Goal: Transaction & Acquisition: Obtain resource

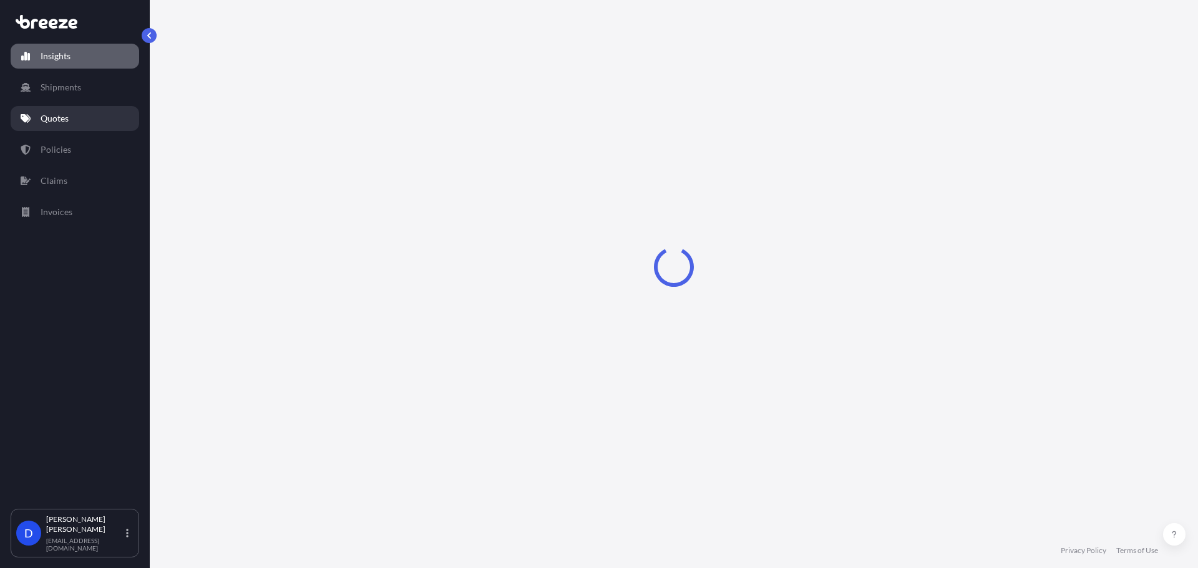
click at [51, 112] on p "Quotes" at bounding box center [55, 118] width 28 height 12
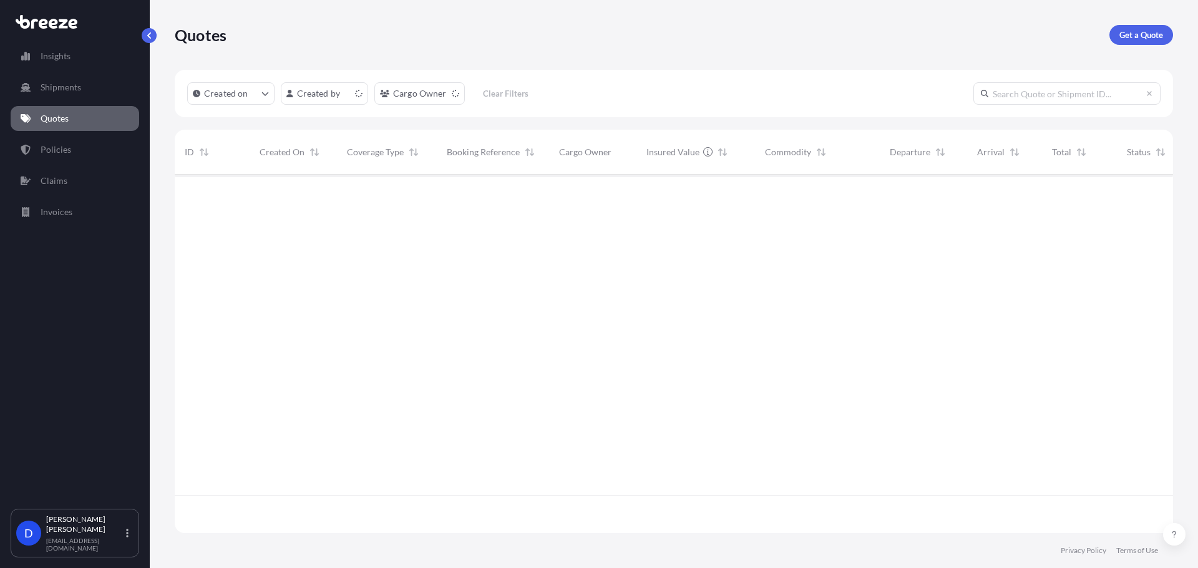
scroll to position [356, 989]
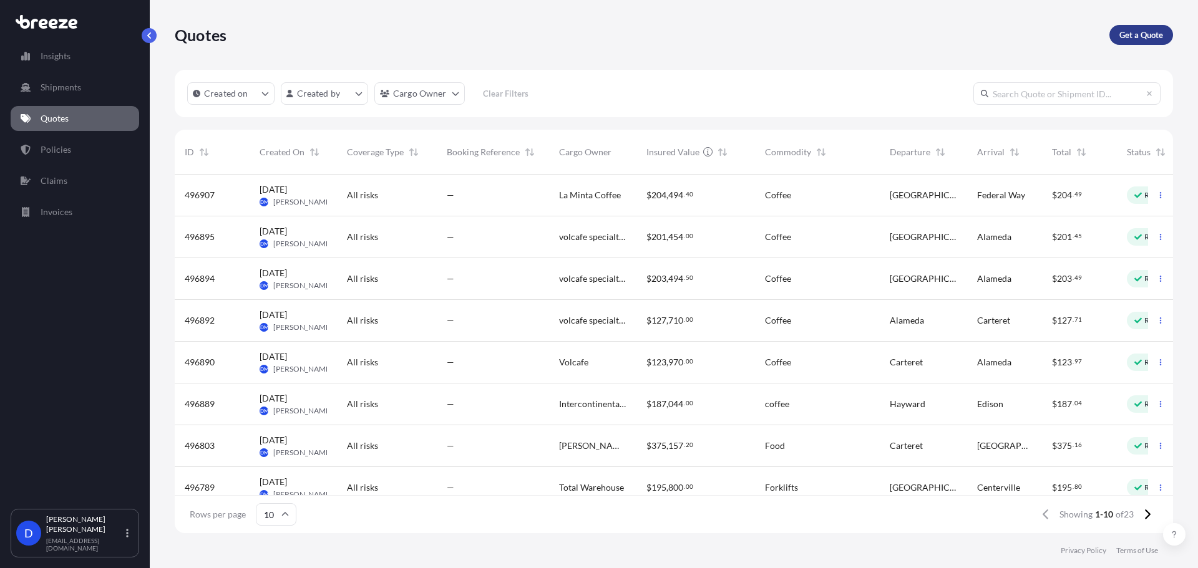
click at [1135, 26] on link "Get a Quote" at bounding box center [1141, 35] width 64 height 20
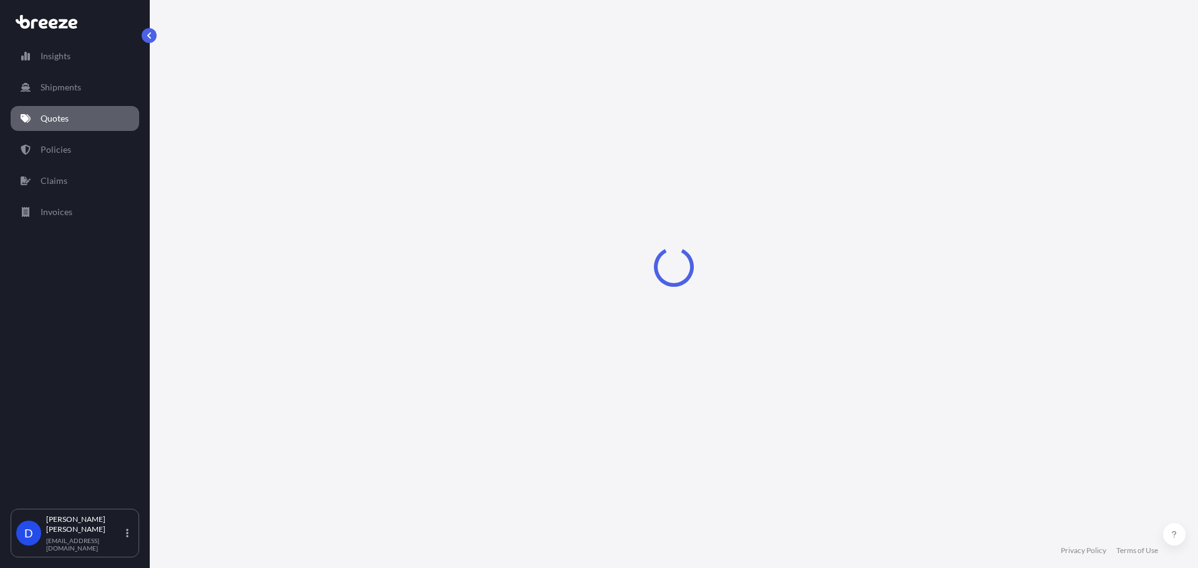
select select "Sea"
select select "1"
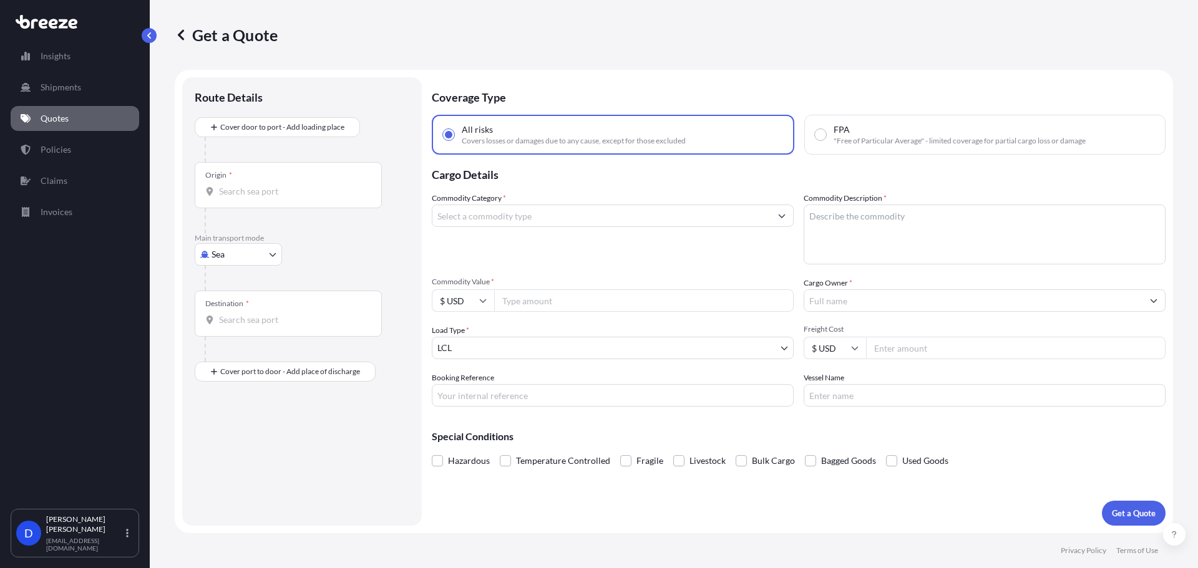
click at [477, 213] on input "Commodity Category *" at bounding box center [601, 216] width 338 height 22
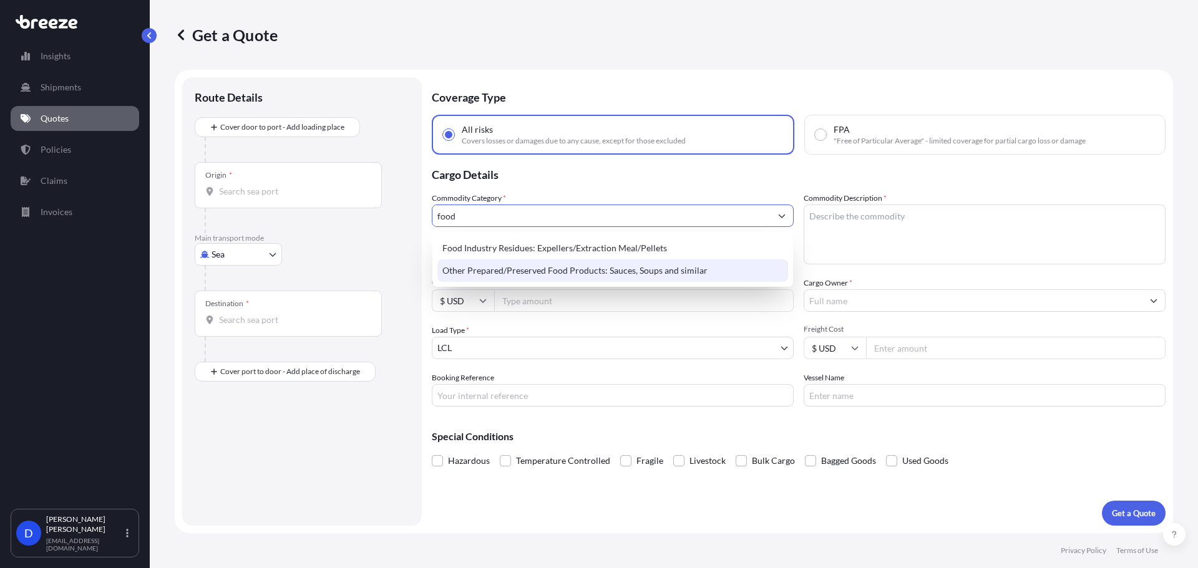
click at [514, 266] on div "Other Prepared/Preserved Food Products: Sauces, Soups and similar" at bounding box center [612, 270] width 351 height 22
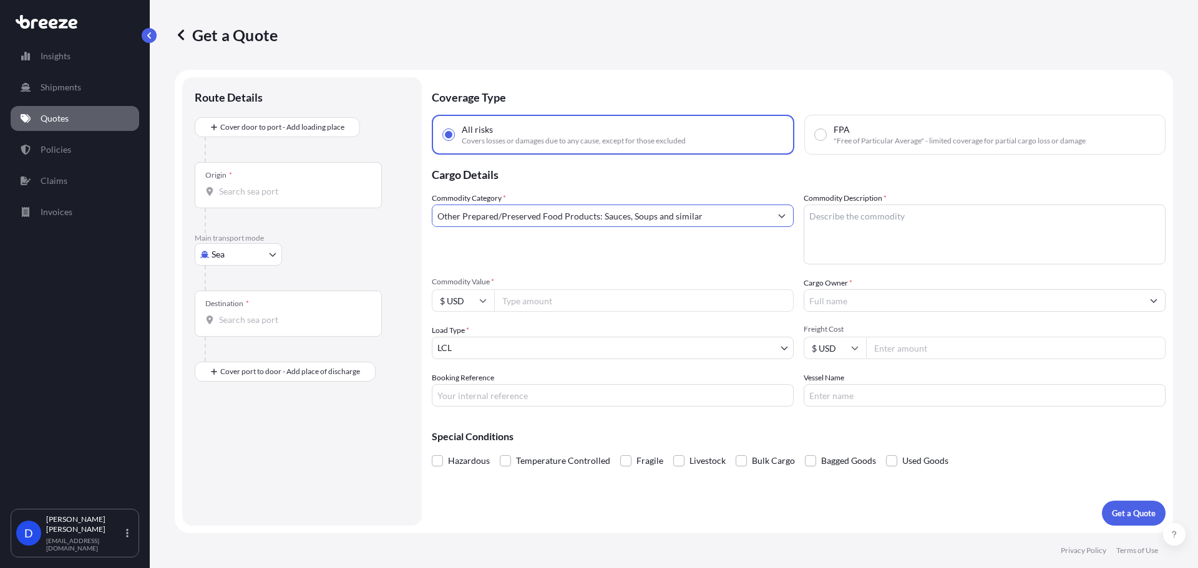
type input "Other Prepared/Preserved Food Products: Sauces, Soups and similar"
click at [836, 227] on textarea "Commodity Description *" at bounding box center [984, 235] width 362 height 60
type textarea "Coffee"
click at [634, 306] on input "Commodity Value *" at bounding box center [643, 300] width 299 height 22
type input "188245"
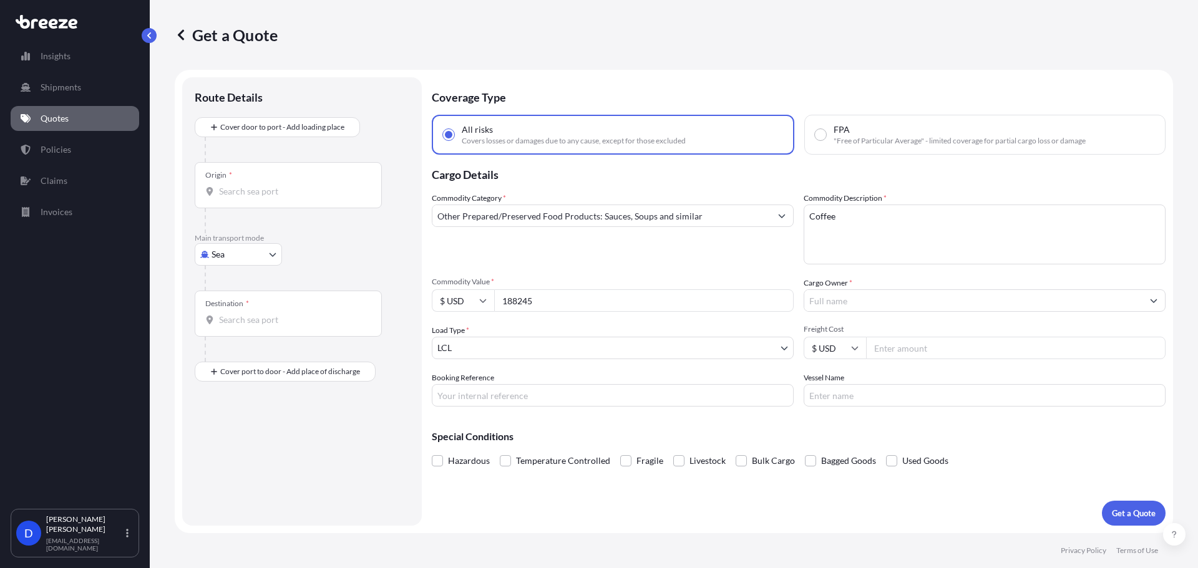
click at [947, 299] on input "Cargo Owner *" at bounding box center [973, 300] width 338 height 22
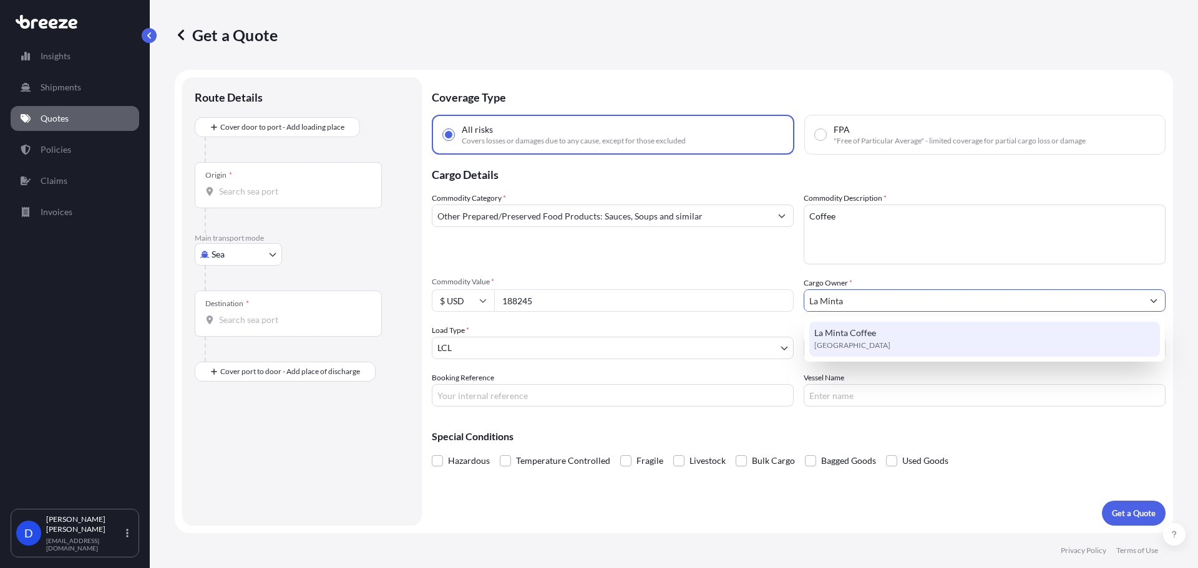
click at [934, 341] on div "La Minta Coffee [GEOGRAPHIC_DATA]" at bounding box center [984, 339] width 351 height 35
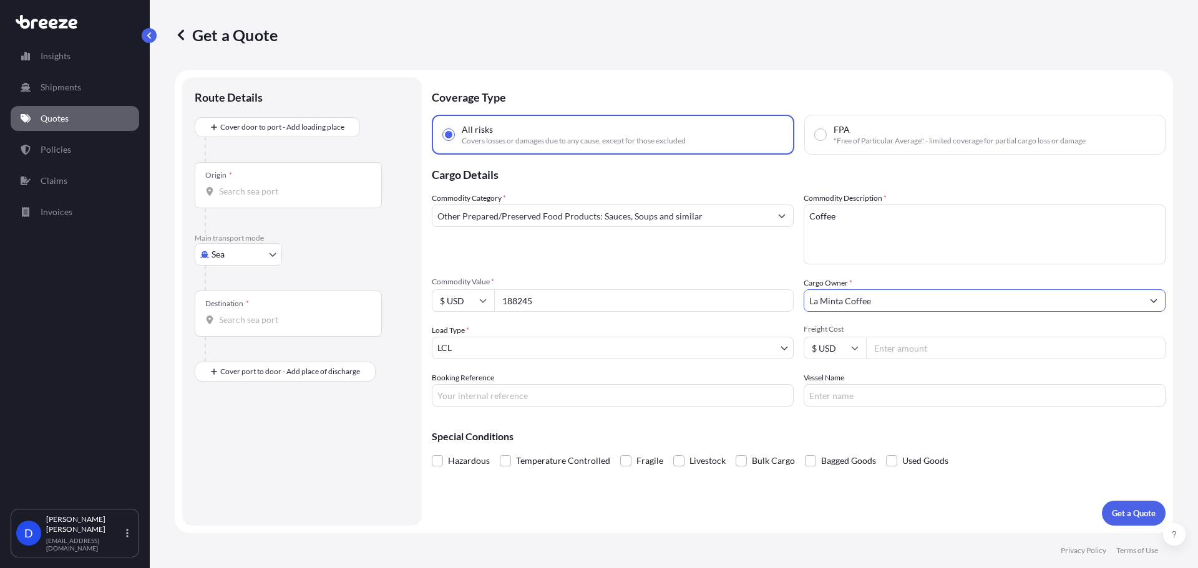
type input "La Minta Coffee"
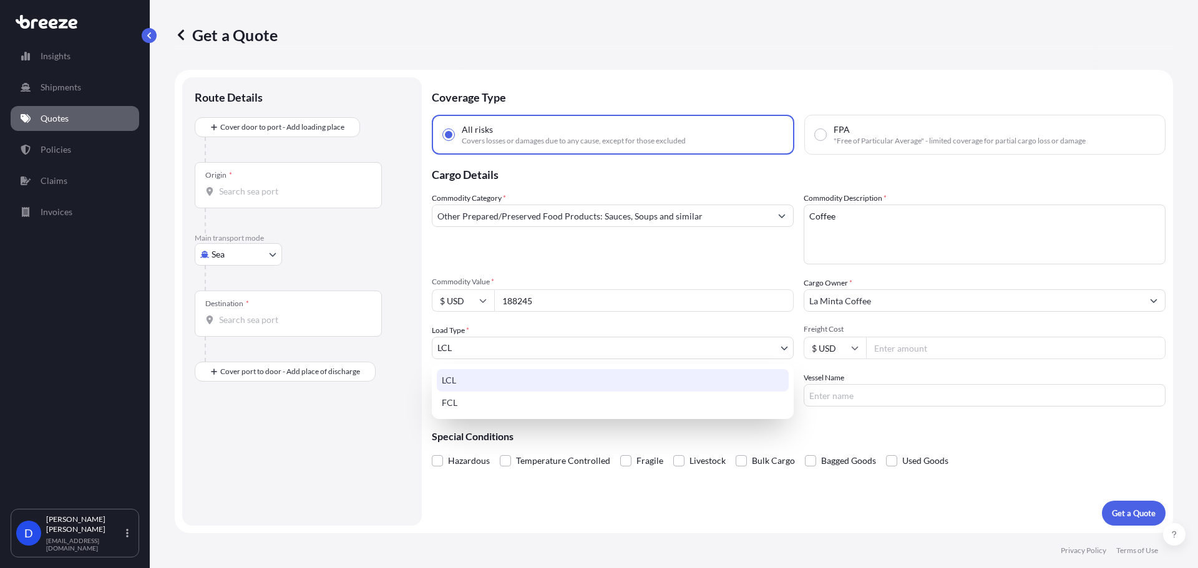
click at [495, 351] on body "15 options available. 9 options available. 0 options available. 1 option availa…" at bounding box center [599, 331] width 1198 height 662
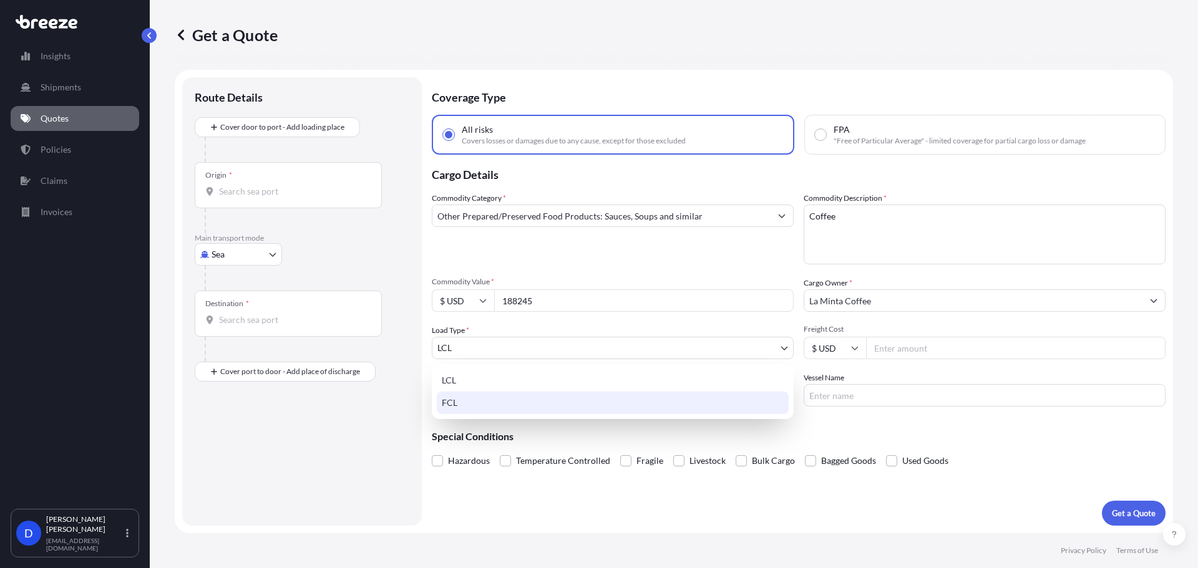
click at [466, 397] on div "FCL" at bounding box center [613, 403] width 352 height 22
select select "2"
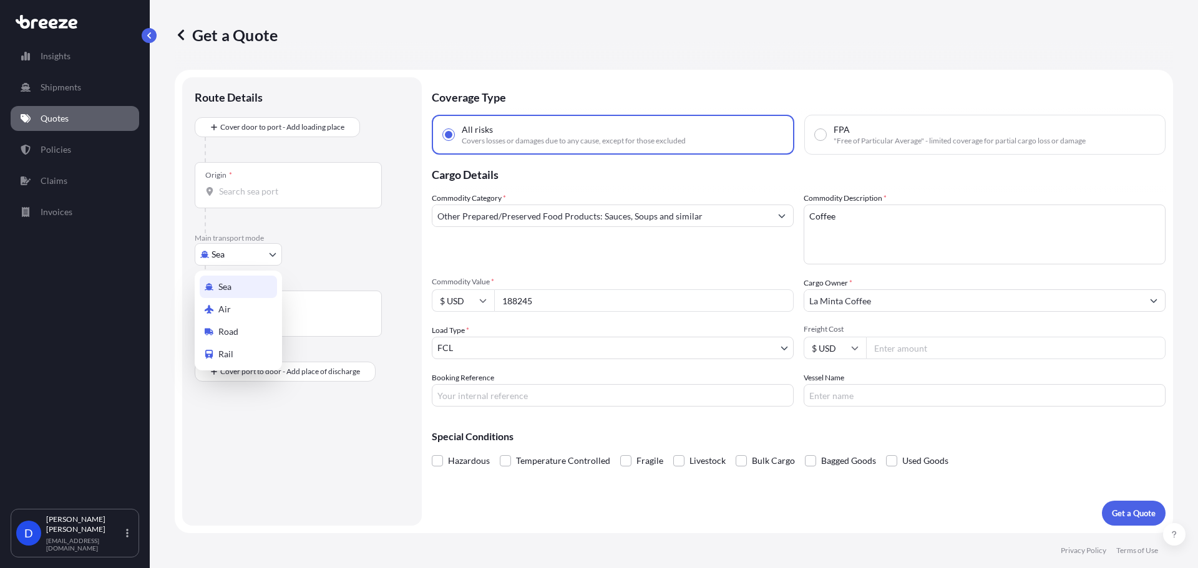
click at [231, 253] on body "9 options available. 0 options available. 1 option available. Insights Shipment…" at bounding box center [599, 331] width 1198 height 662
click at [223, 336] on span "Road" at bounding box center [228, 332] width 20 height 12
select select "Road"
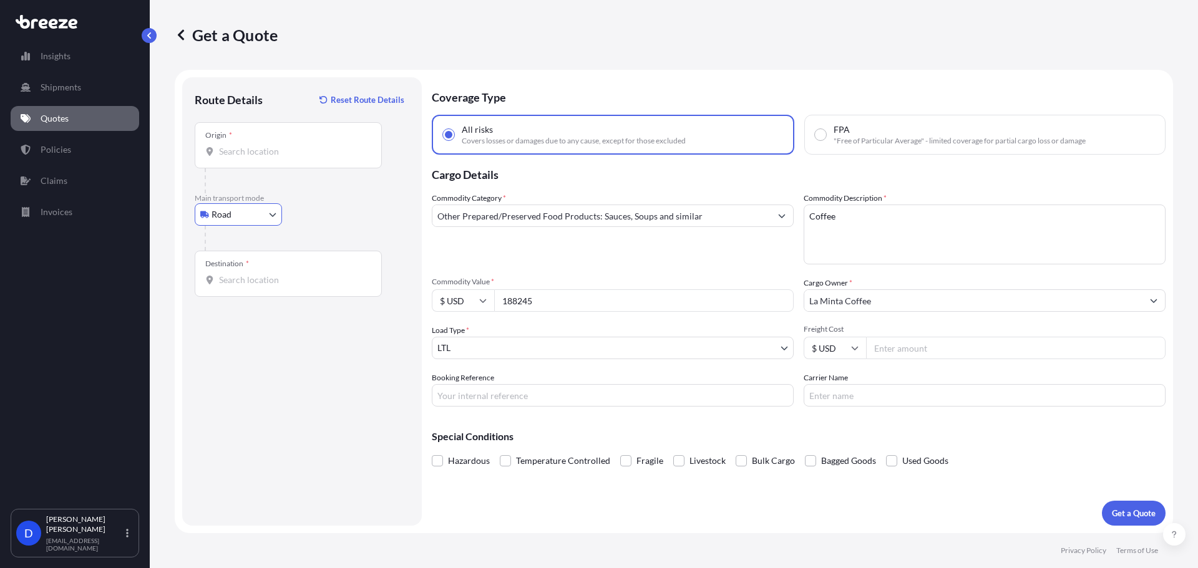
click at [628, 354] on body "Insights Shipments Quotes Policies Claims Invoices D [PERSON_NAME] [EMAIL_ADDRE…" at bounding box center [599, 331] width 1198 height 662
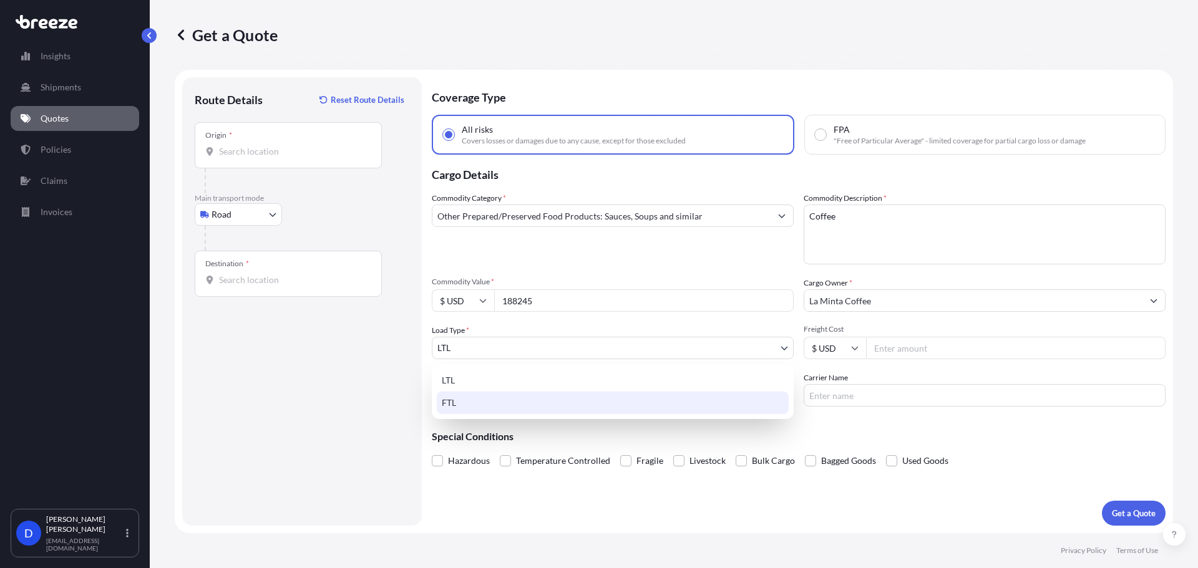
click at [599, 412] on div "FTL" at bounding box center [613, 403] width 352 height 22
select select "2"
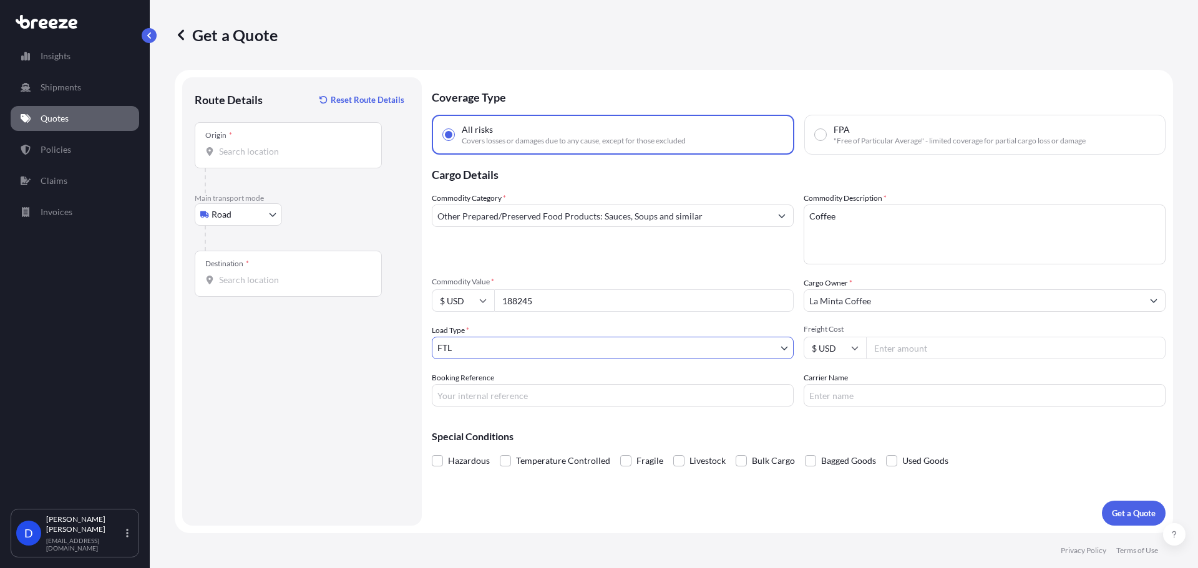
click at [303, 157] on input "Origin *" at bounding box center [292, 151] width 147 height 12
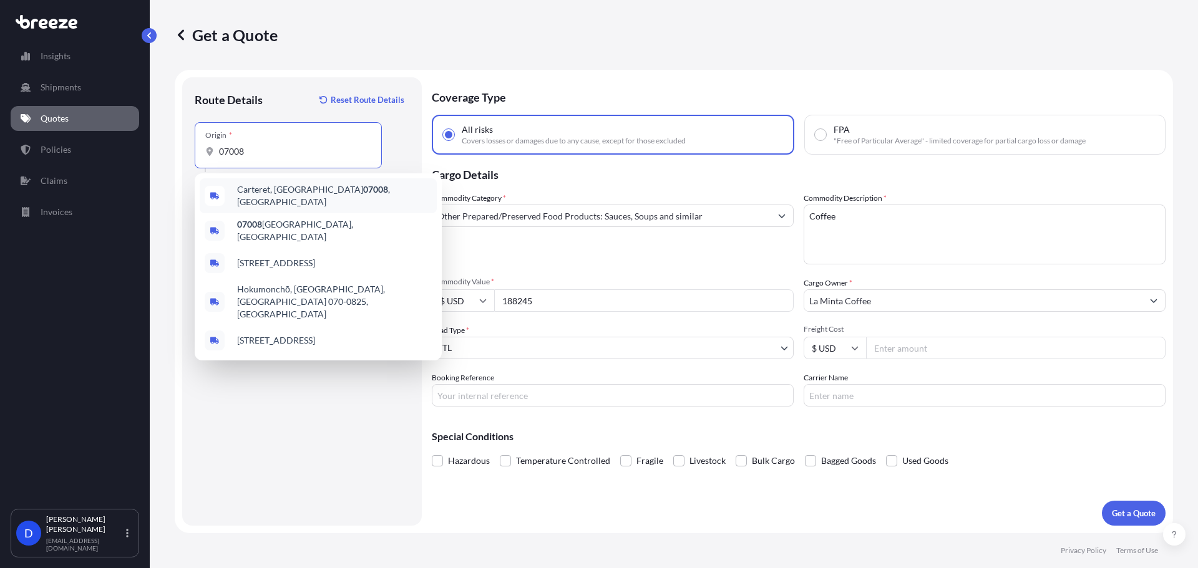
click at [256, 196] on span "Carteret, NJ 07008 , [GEOGRAPHIC_DATA]" at bounding box center [334, 195] width 195 height 25
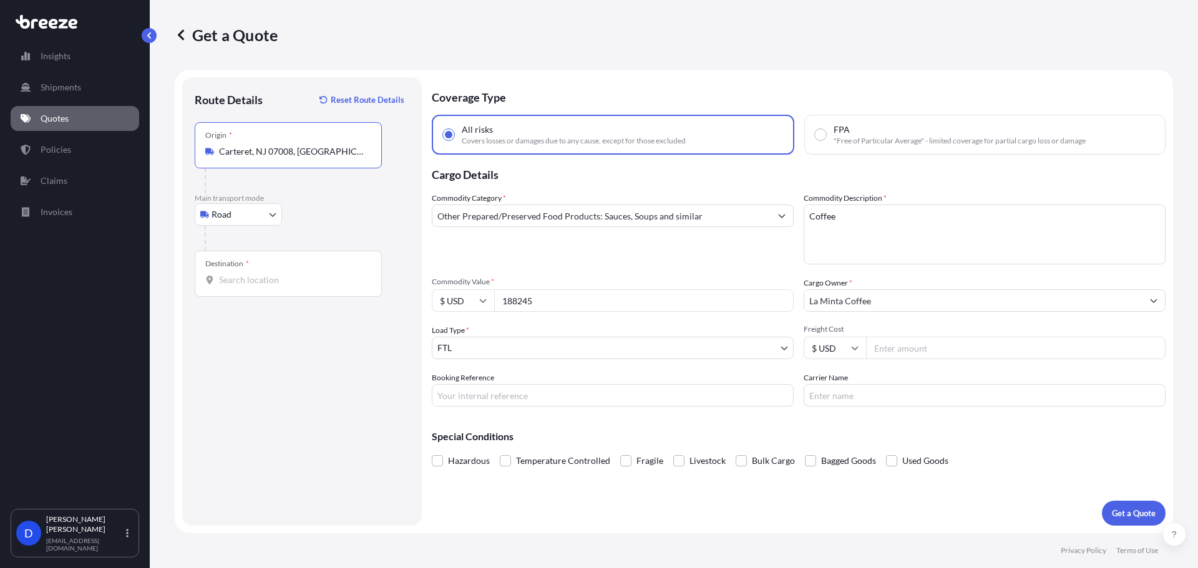
type input "Carteret, NJ 07008, [GEOGRAPHIC_DATA]"
click at [243, 266] on div "Destination *" at bounding box center [227, 264] width 44 height 10
click at [243, 274] on input "Destination *" at bounding box center [292, 280] width 147 height 12
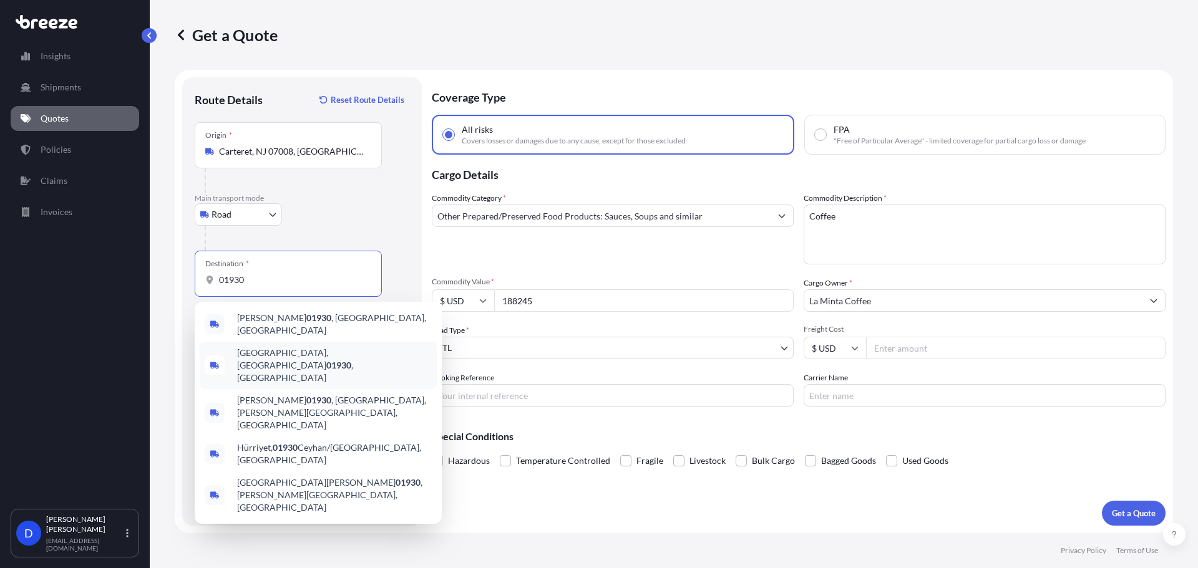
click at [329, 354] on span "[GEOGRAPHIC_DATA] , [GEOGRAPHIC_DATA]" at bounding box center [334, 365] width 195 height 37
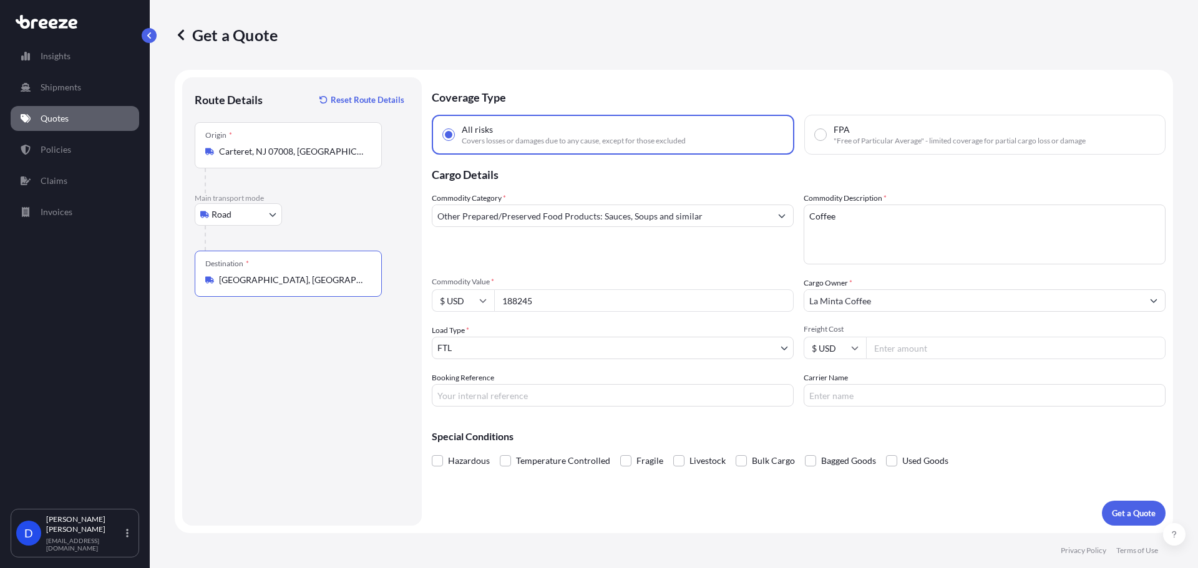
type input "[GEOGRAPHIC_DATA], [GEOGRAPHIC_DATA]"
click at [974, 347] on input "Freight Cost" at bounding box center [1015, 348] width 299 height 22
type input "1250"
click at [1140, 515] on p "Get a Quote" at bounding box center [1134, 513] width 44 height 12
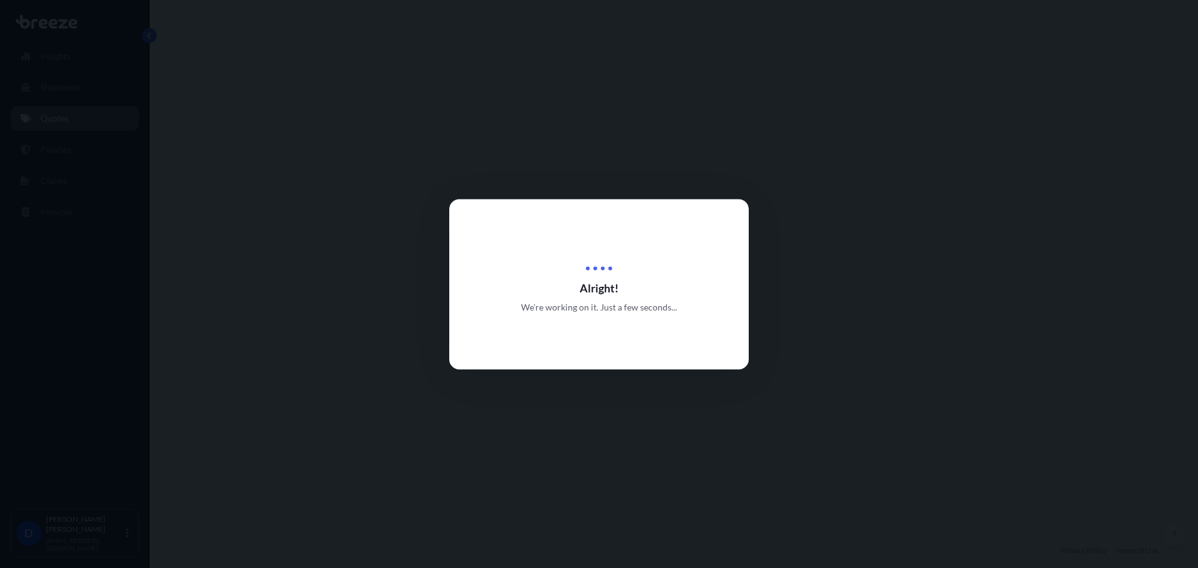
select select "Road"
select select "2"
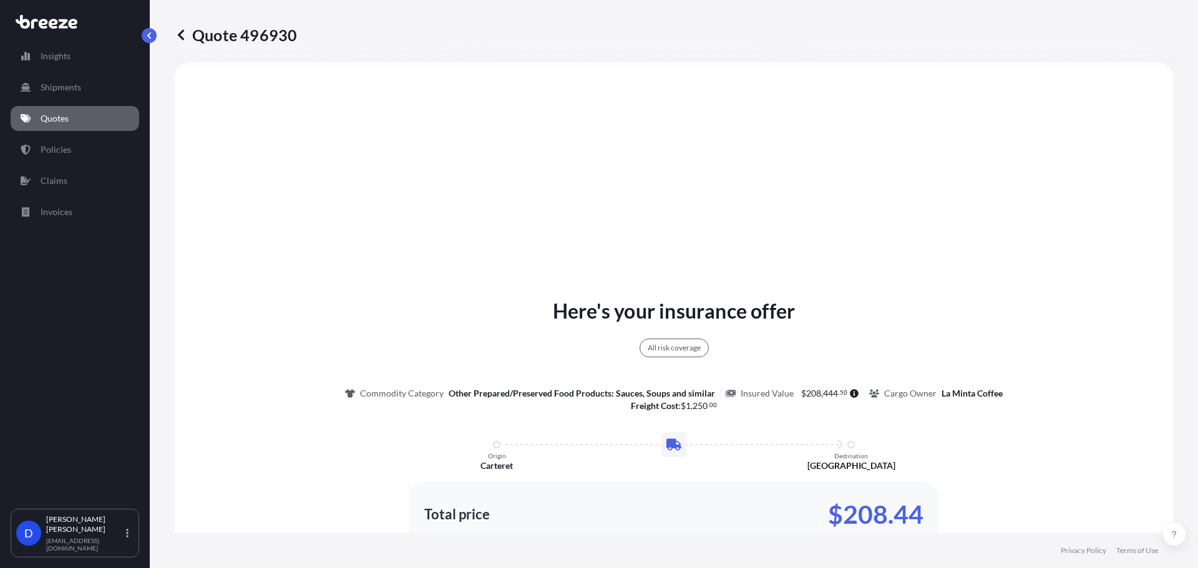
scroll to position [832, 0]
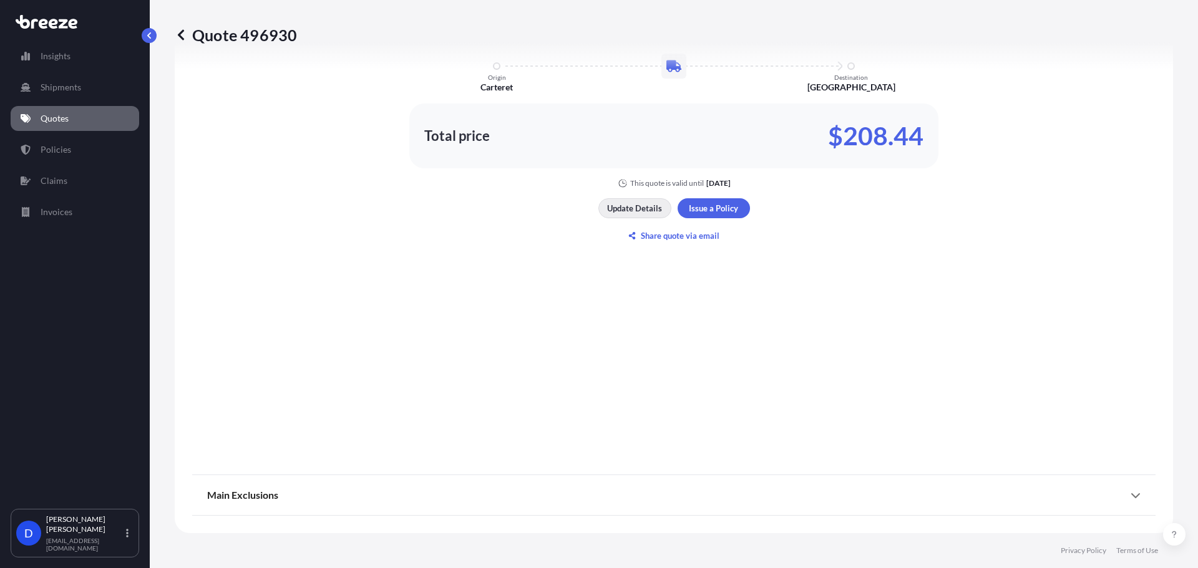
click at [633, 203] on p "Update Details" at bounding box center [634, 208] width 55 height 12
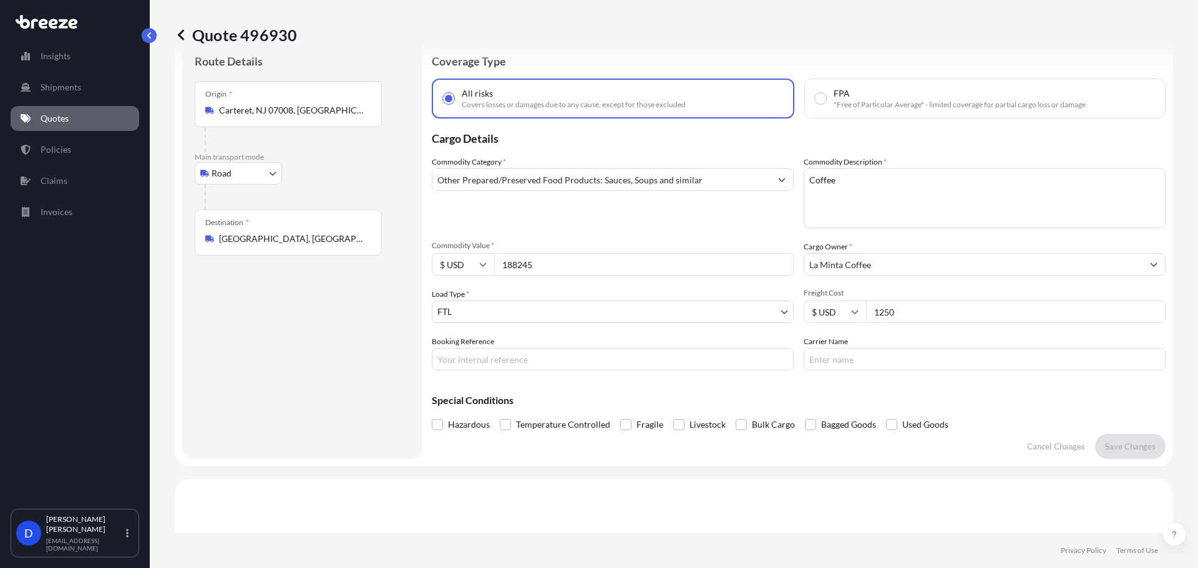
scroll to position [20, 0]
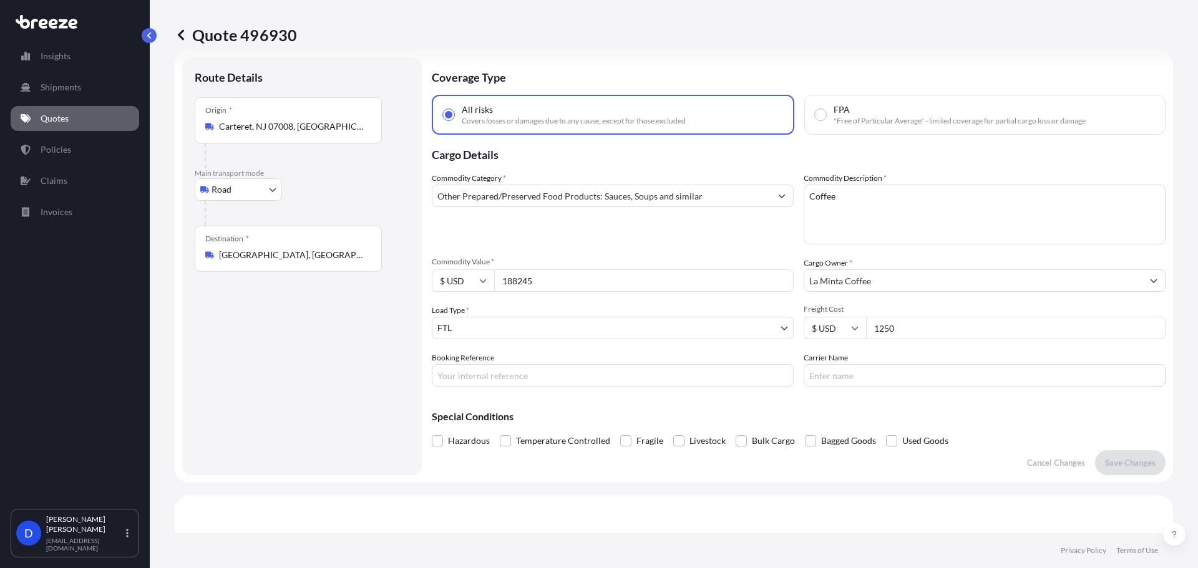
click at [545, 275] on input "188245" at bounding box center [643, 280] width 299 height 22
type input "171805"
click at [574, 246] on div "Commodity Category * Other Prepared/Preserved Food Products: Sauces, Soups and …" at bounding box center [799, 279] width 734 height 215
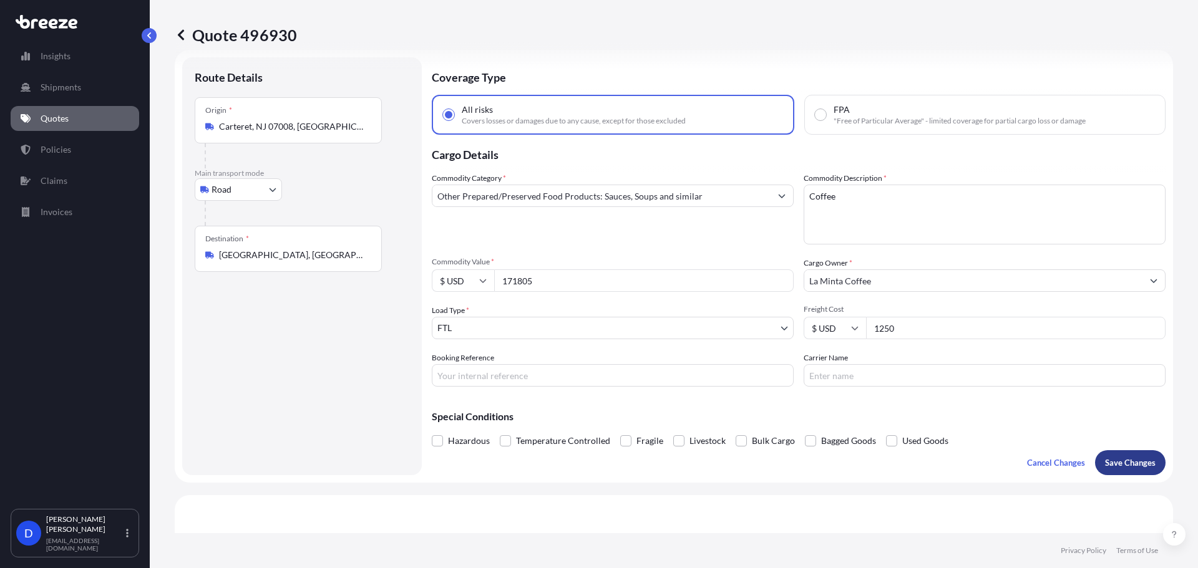
click at [1118, 456] on button "Save Changes" at bounding box center [1130, 462] width 70 height 25
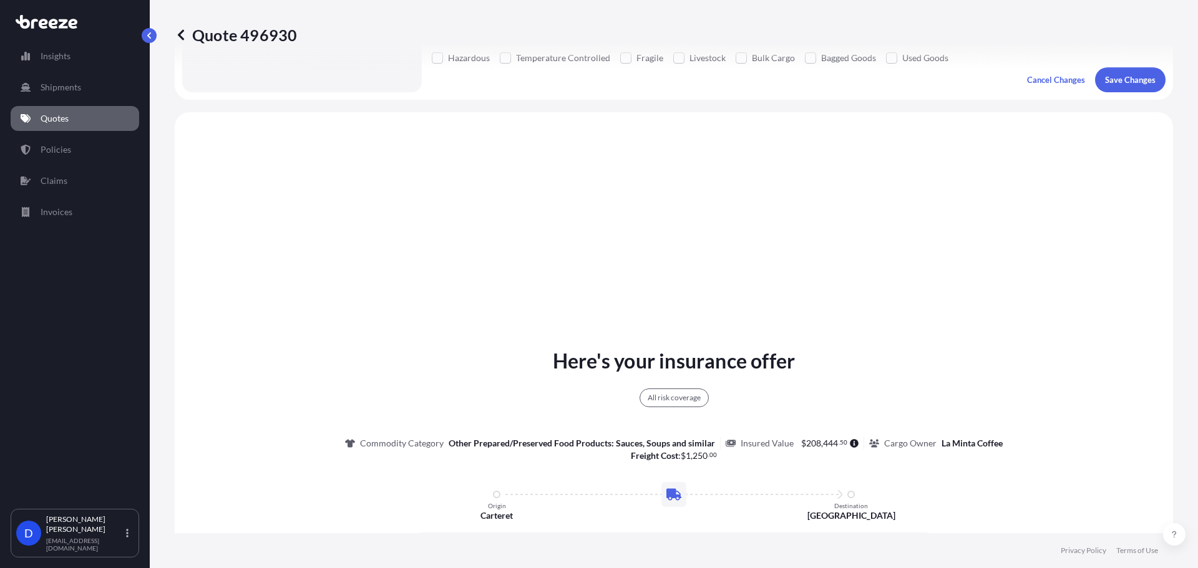
scroll to position [453, 0]
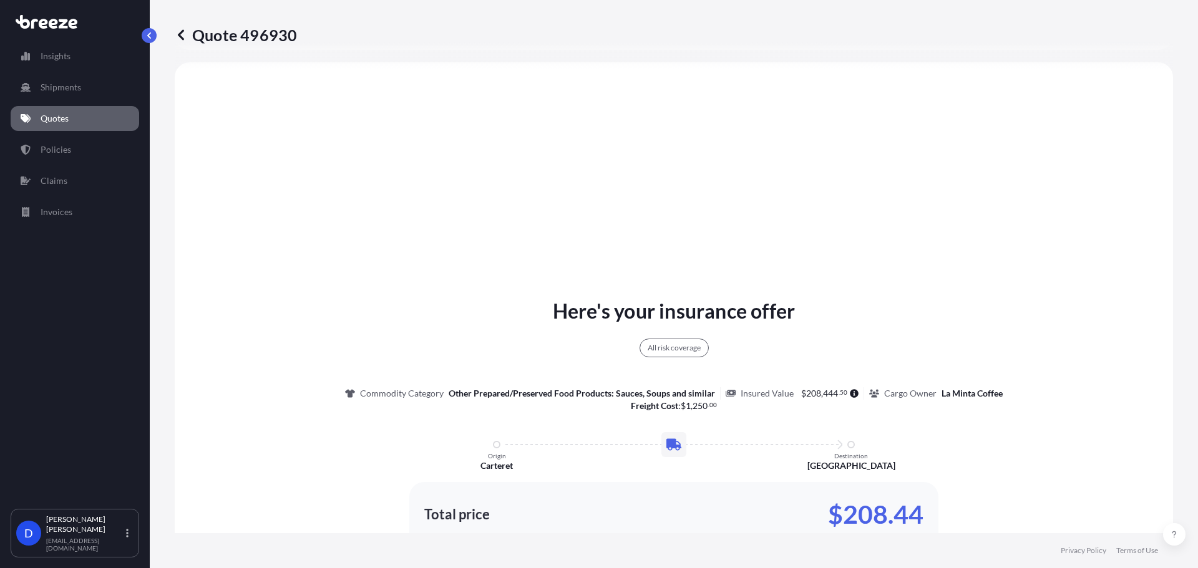
select select "Road"
select select "2"
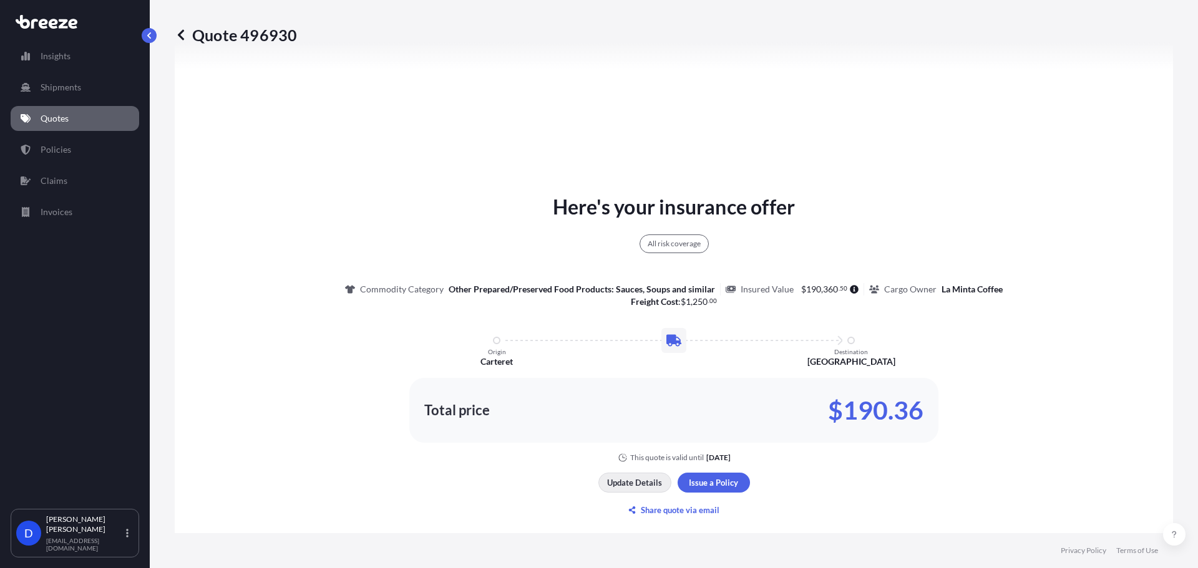
click at [631, 488] on p "Update Details" at bounding box center [634, 483] width 55 height 12
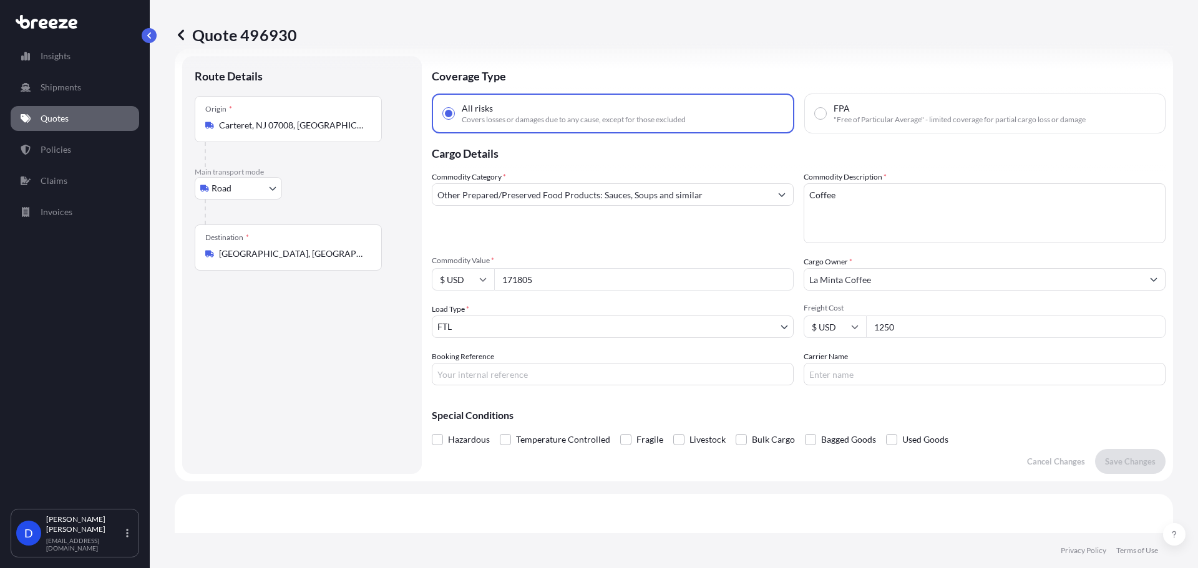
scroll to position [20, 0]
click at [249, 124] on input "Carteret, NJ 07008, [GEOGRAPHIC_DATA]" at bounding box center [292, 126] width 147 height 12
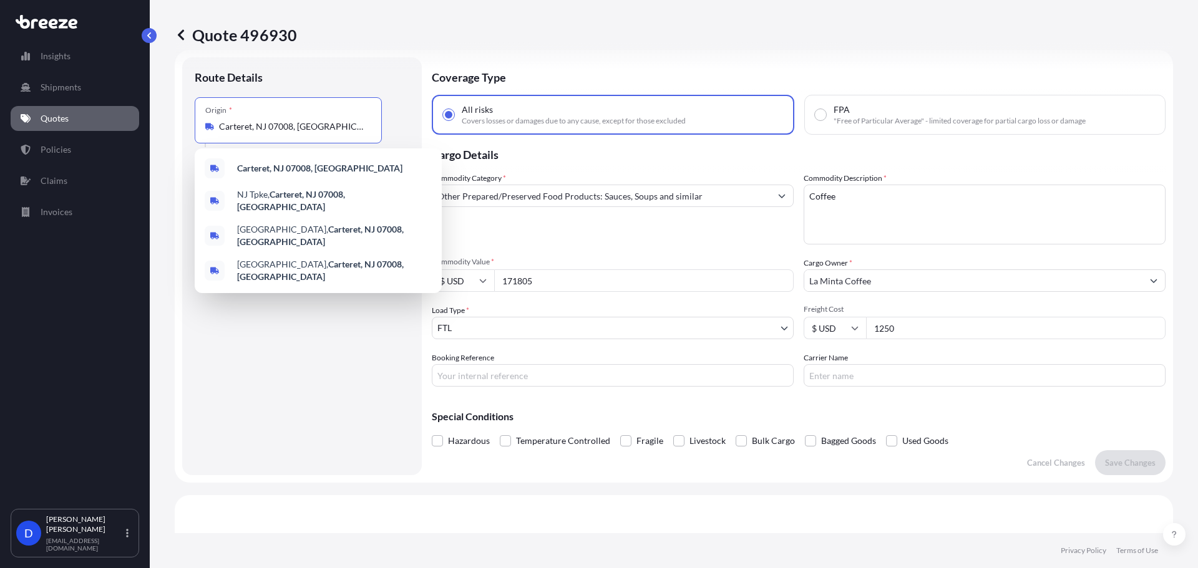
click at [249, 124] on input "Carteret, NJ 07008, [GEOGRAPHIC_DATA]" at bounding box center [292, 126] width 147 height 12
click at [348, 72] on div "Route Details" at bounding box center [302, 83] width 215 height 27
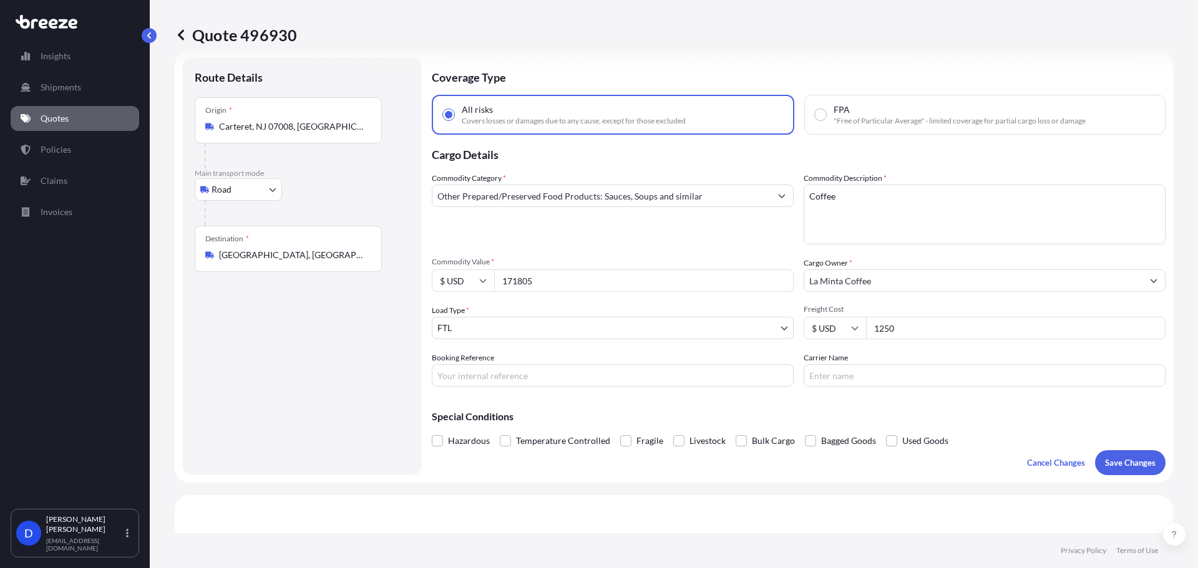
click at [903, 341] on div "Commodity Category * Other Prepared/Preserved Food Products: Sauces, Soups and …" at bounding box center [799, 279] width 734 height 215
click at [525, 282] on input "171805" at bounding box center [643, 280] width 299 height 22
type input "205480"
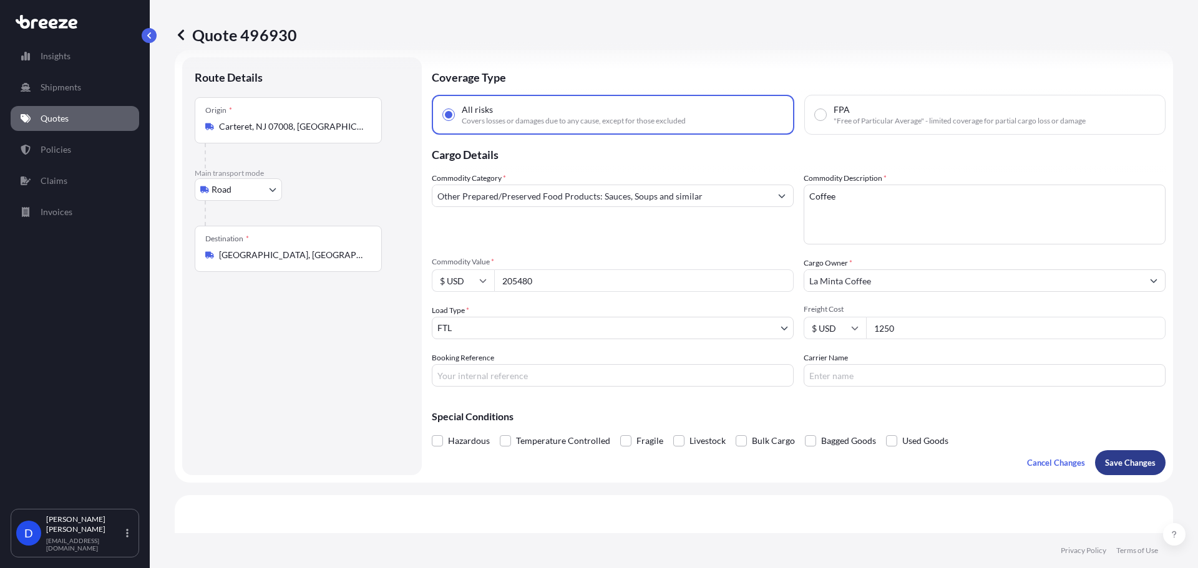
click at [1122, 467] on p "Save Changes" at bounding box center [1130, 463] width 51 height 12
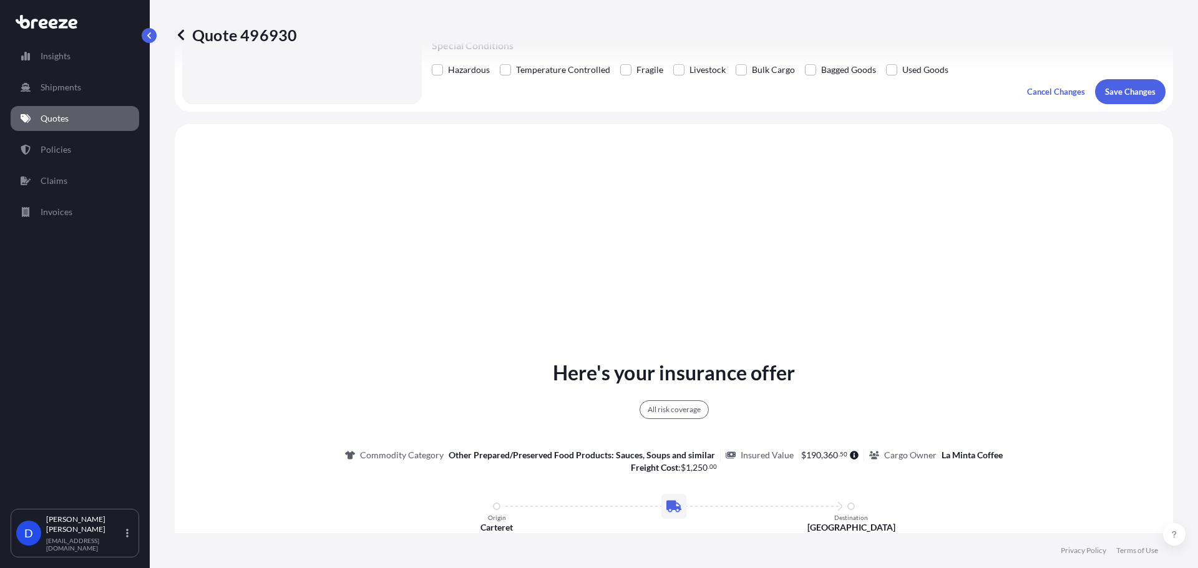
scroll to position [453, 0]
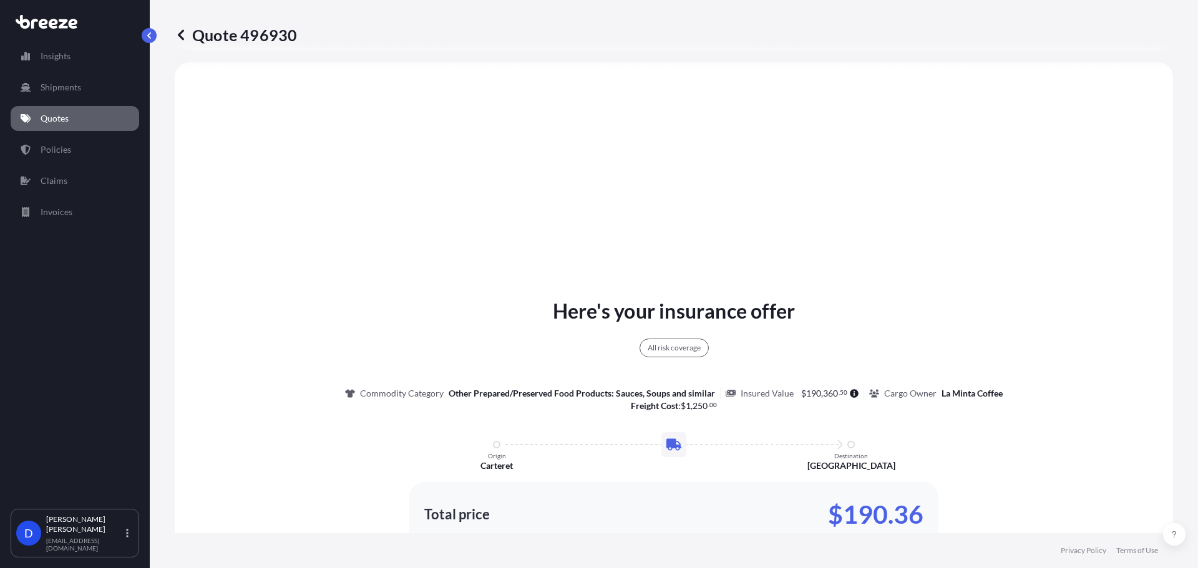
select select "Road"
select select "2"
click at [184, 42] on link at bounding box center [181, 35] width 12 height 20
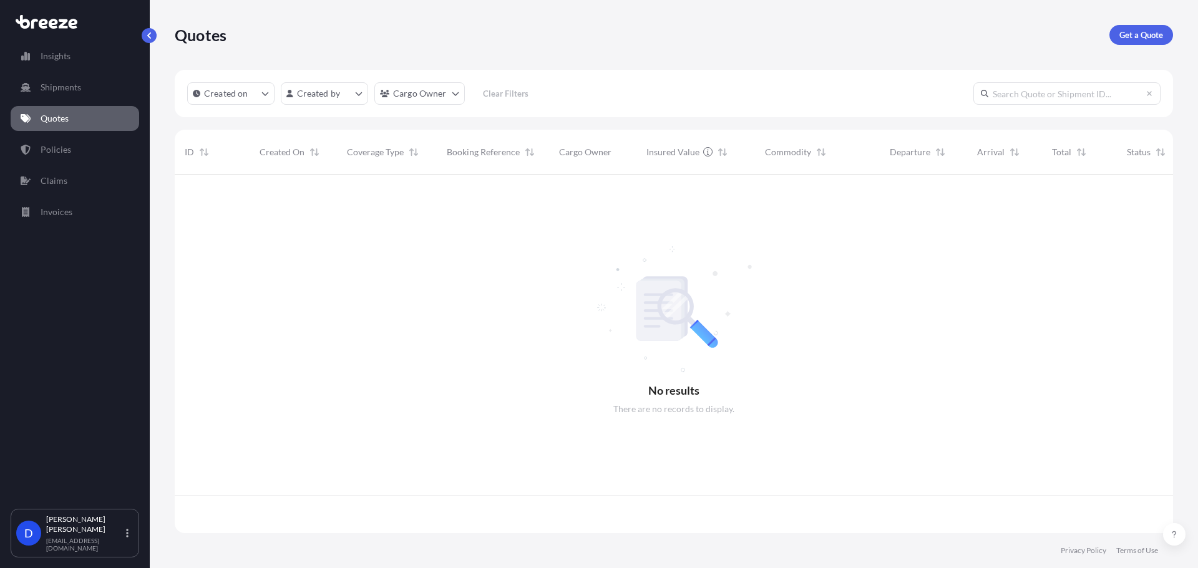
scroll to position [356, 989]
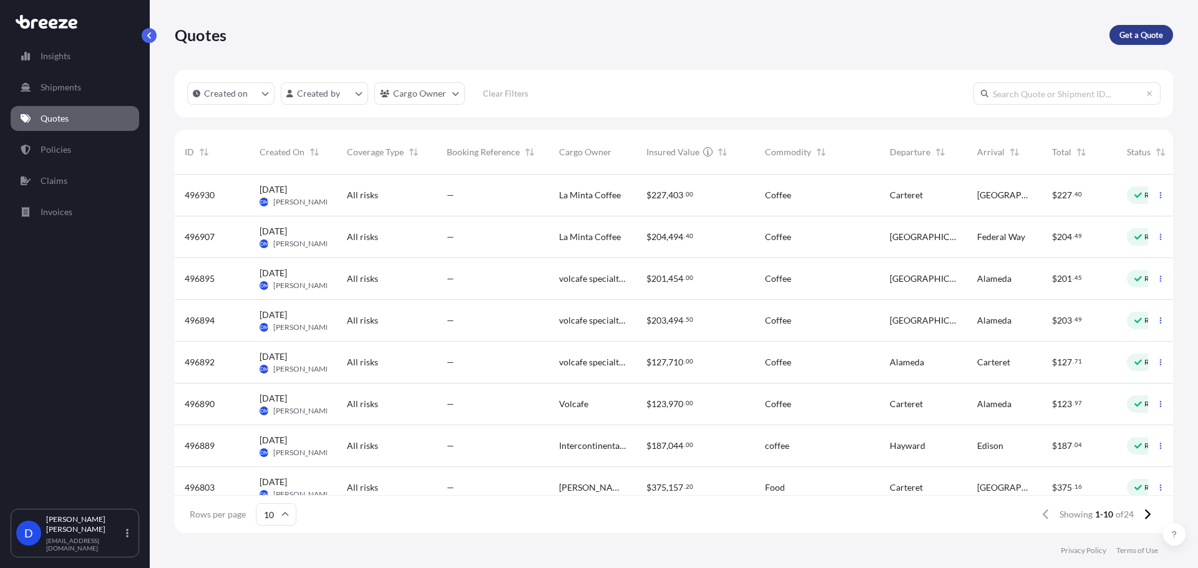
click at [1142, 37] on p "Get a Quote" at bounding box center [1141, 35] width 44 height 12
select select "Sea"
select select "1"
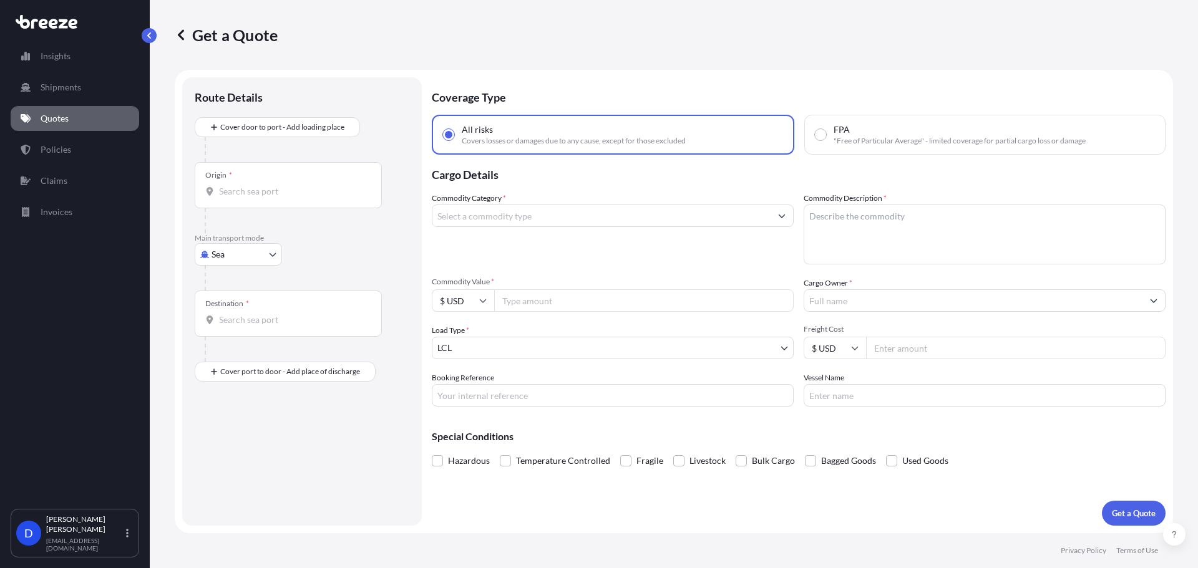
click at [239, 266] on div at bounding box center [307, 278] width 205 height 25
click at [240, 259] on body "Insights Shipments Quotes Policies Claims Invoices D [PERSON_NAME] [EMAIL_ADDRE…" at bounding box center [599, 331] width 1198 height 662
click at [237, 339] on div "Road" at bounding box center [238, 332] width 77 height 22
select select "Road"
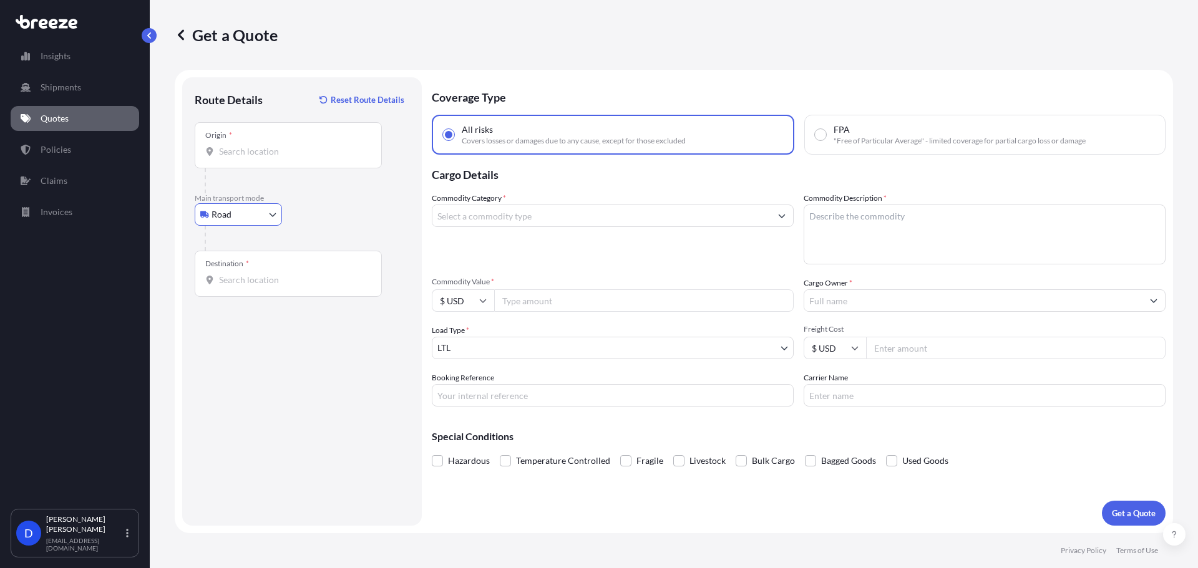
click at [263, 155] on input "Origin *" at bounding box center [292, 151] width 147 height 12
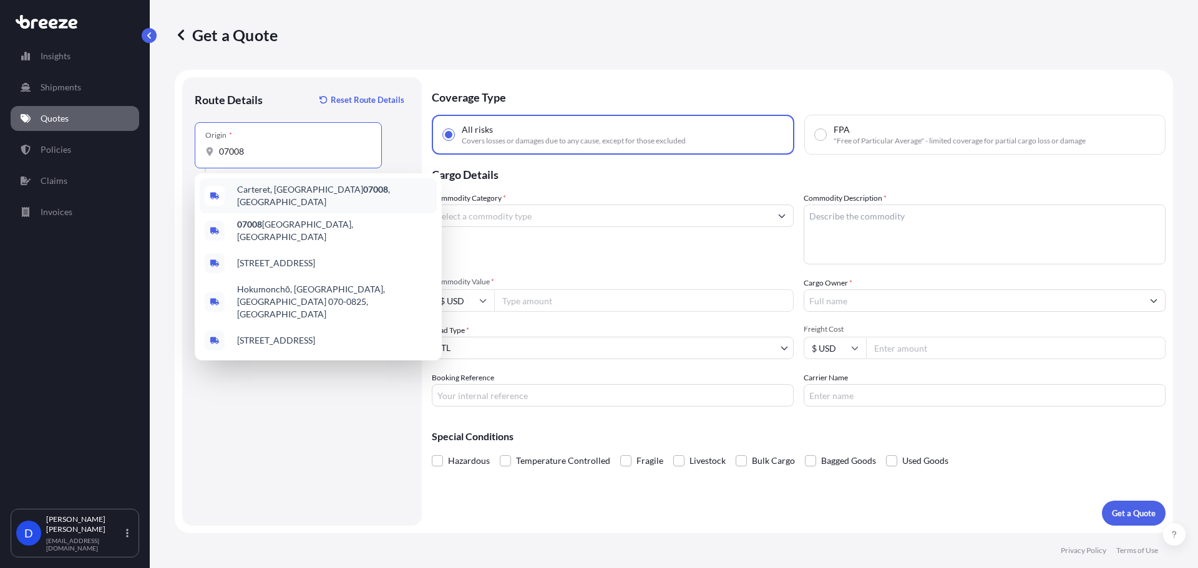
click at [383, 200] on div "Carteret, NJ 07008 , [GEOGRAPHIC_DATA]" at bounding box center [318, 195] width 237 height 35
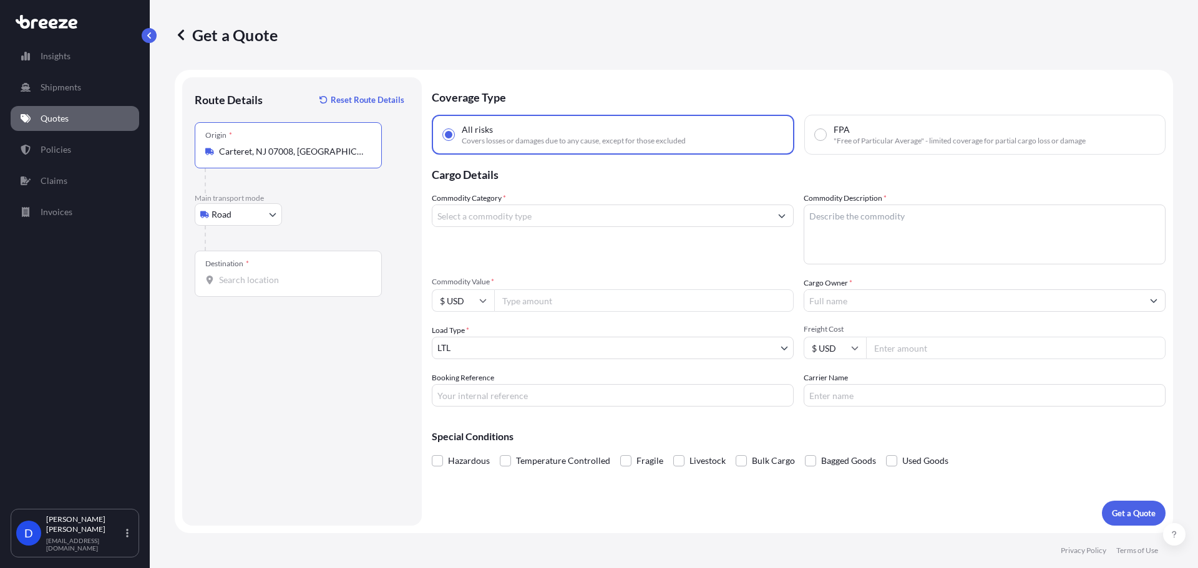
type input "Carteret, NJ 07008, [GEOGRAPHIC_DATA]"
click at [274, 273] on div "Destination *" at bounding box center [288, 274] width 187 height 46
click at [274, 274] on input "Destination *" at bounding box center [292, 280] width 147 height 12
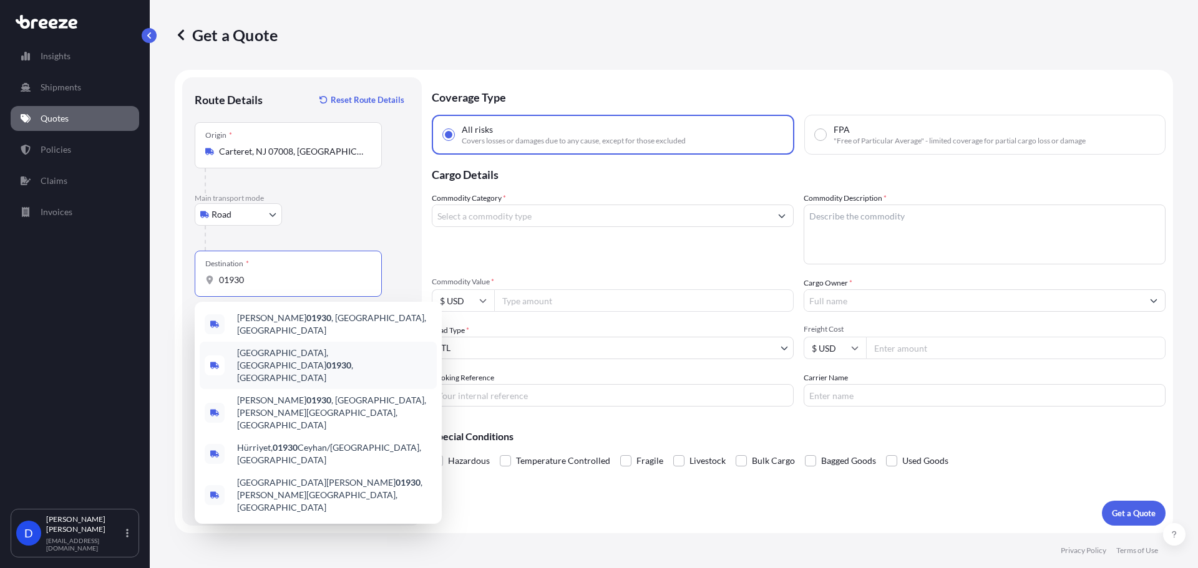
click at [310, 345] on div "[GEOGRAPHIC_DATA] , [GEOGRAPHIC_DATA]" at bounding box center [318, 365] width 237 height 47
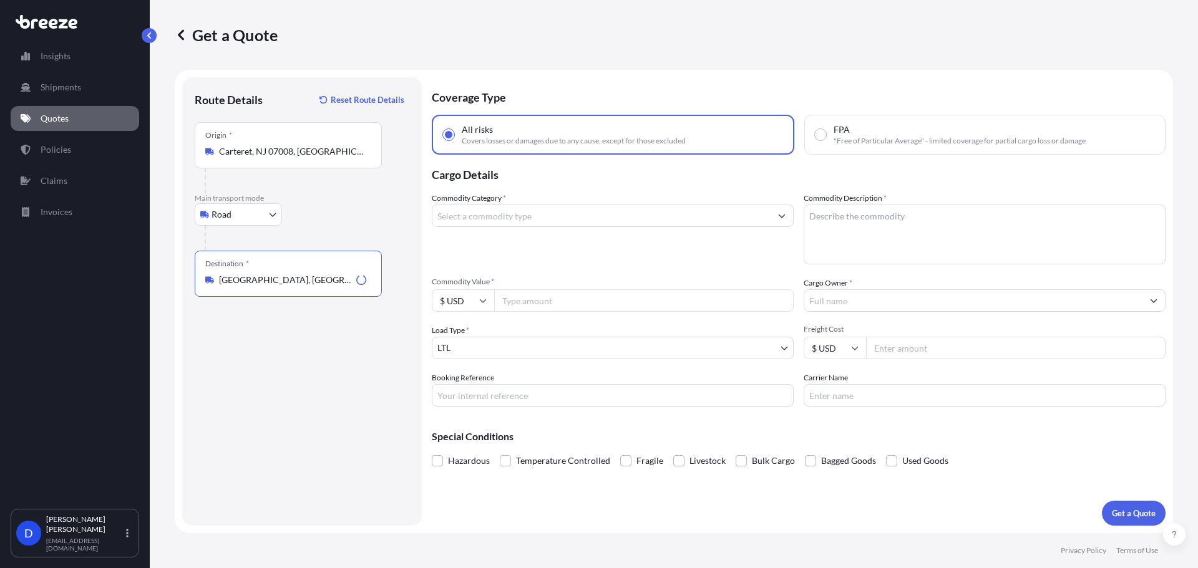
type input "[GEOGRAPHIC_DATA], [GEOGRAPHIC_DATA]"
click at [541, 223] on input "Commodity Category *" at bounding box center [601, 216] width 338 height 22
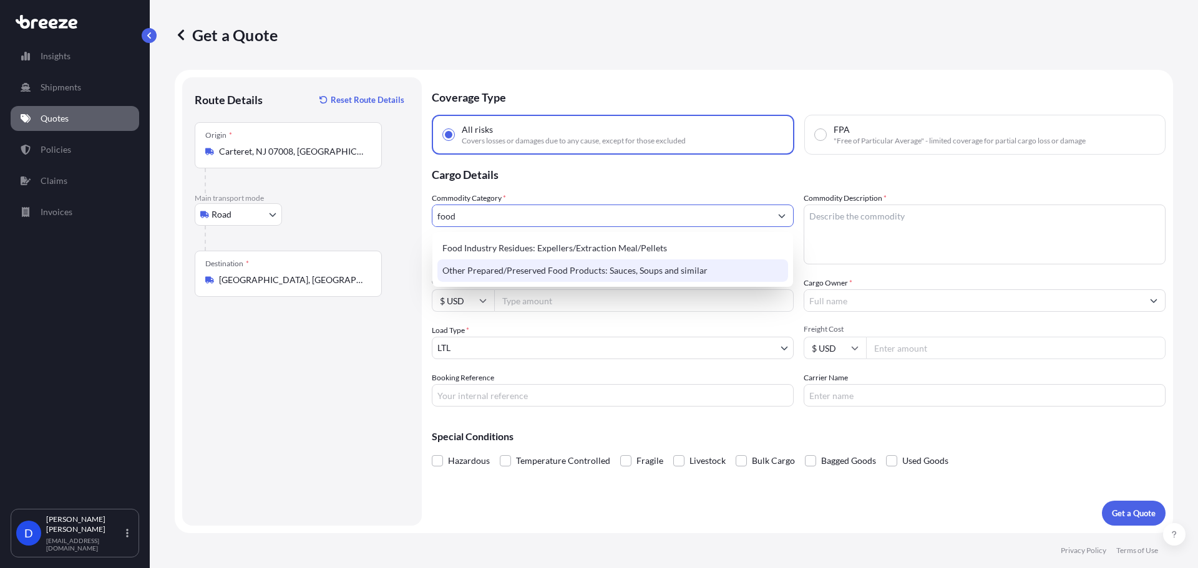
click at [572, 279] on div "Other Prepared/Preserved Food Products: Sauces, Soups and similar" at bounding box center [612, 270] width 351 height 22
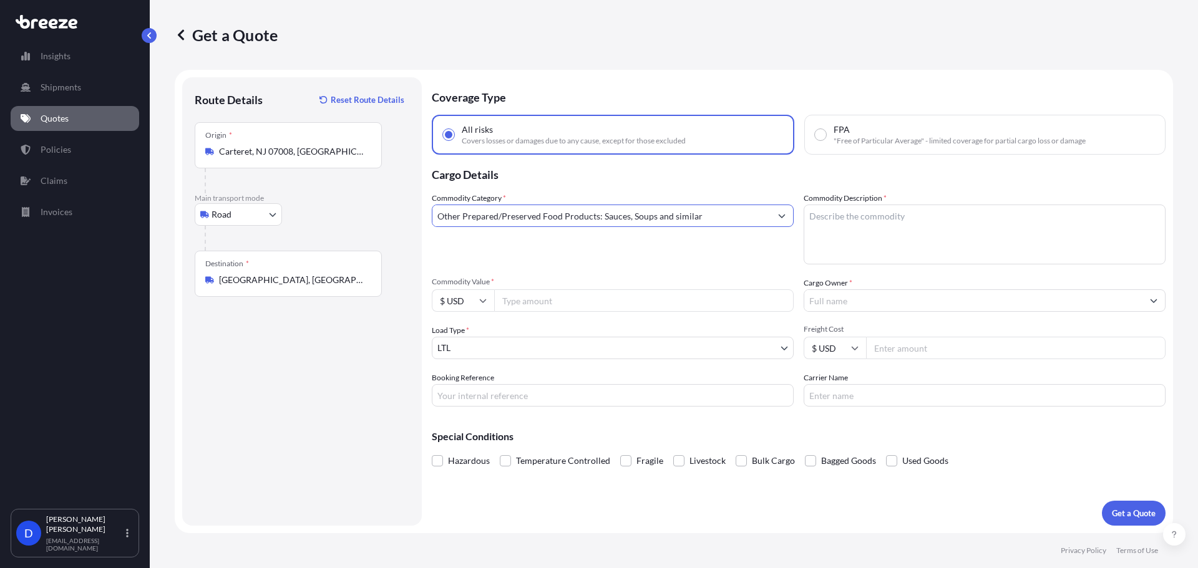
type input "Other Prepared/Preserved Food Products: Sauces, Soups and similar"
click at [832, 220] on textarea "Commodity Description *" at bounding box center [984, 235] width 362 height 60
click at [850, 209] on textarea "Commodity Description *" at bounding box center [984, 235] width 362 height 60
type textarea "Food"
click at [533, 306] on input "Commodity Value *" at bounding box center [643, 300] width 299 height 22
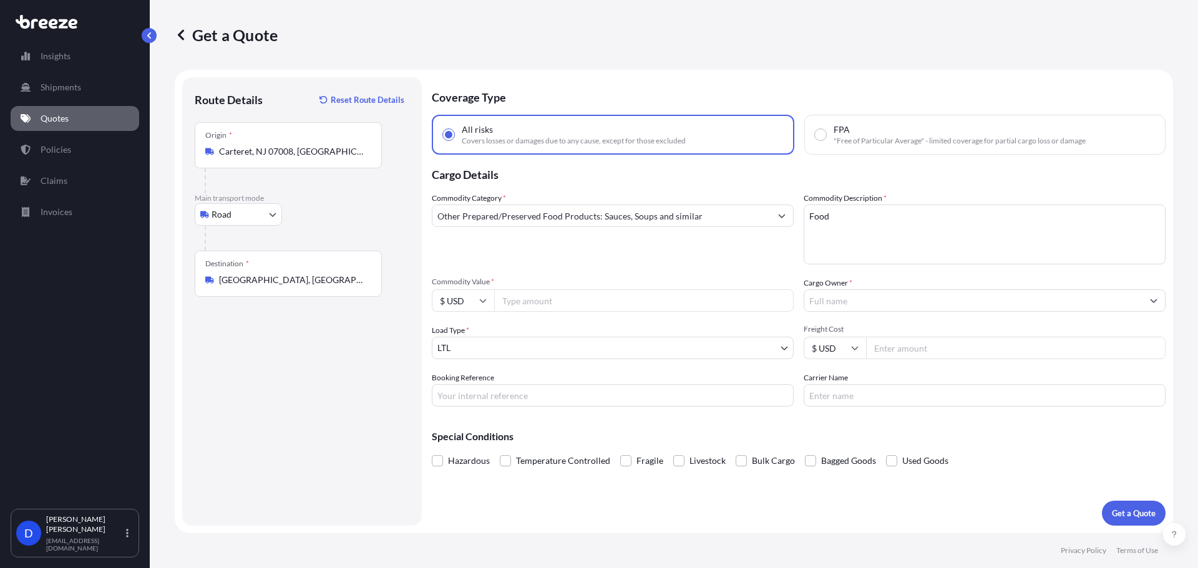
click at [609, 347] on body "Insights Shipments Quotes Policies Claims Invoices D [PERSON_NAME] [EMAIL_ADDRE…" at bounding box center [599, 331] width 1198 height 662
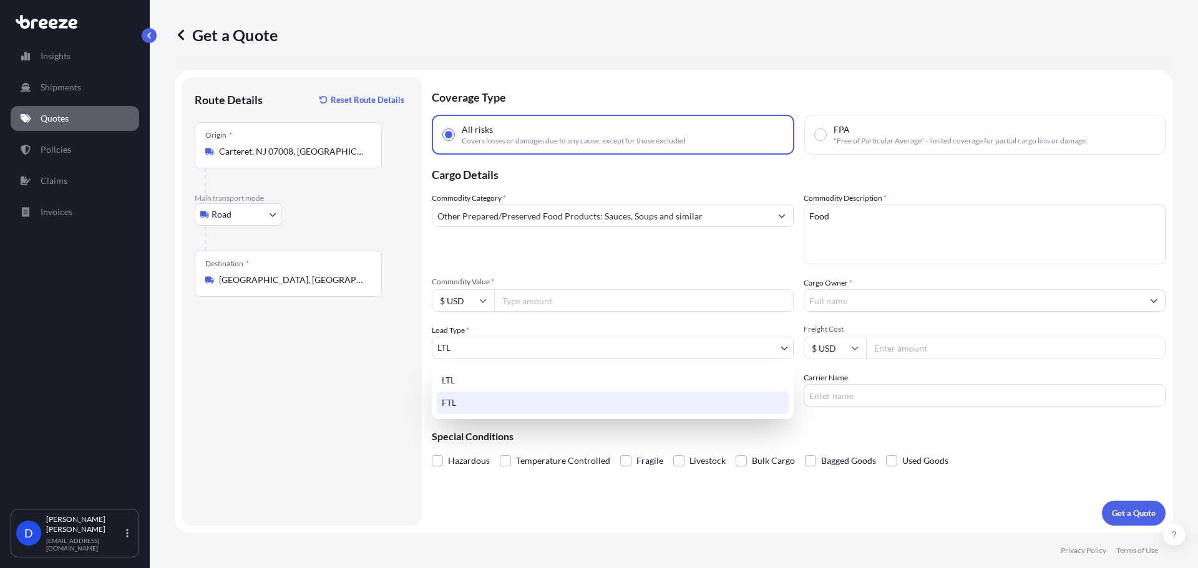
click at [551, 401] on div "FTL" at bounding box center [613, 403] width 352 height 22
select select "2"
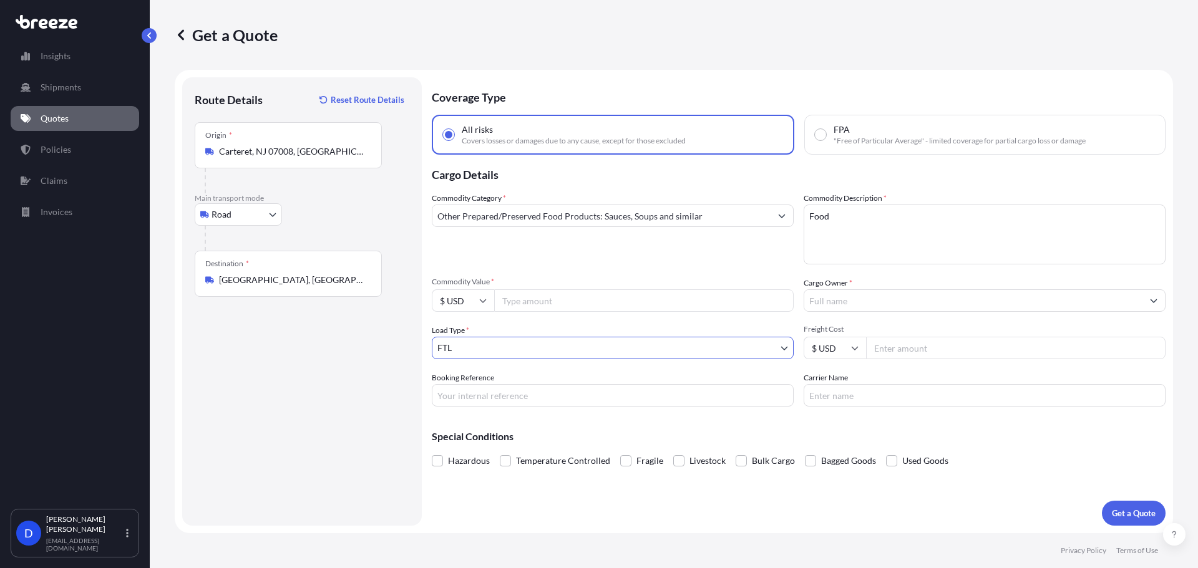
click at [579, 302] on input "Commodity Value *" at bounding box center [643, 300] width 299 height 22
type input "143414"
click at [1047, 312] on div "Commodity Category * Other Prepared/Preserved Food Products: Sauces, Soups and …" at bounding box center [799, 299] width 734 height 215
click at [1050, 308] on input "Cargo Owner *" at bounding box center [973, 300] width 338 height 22
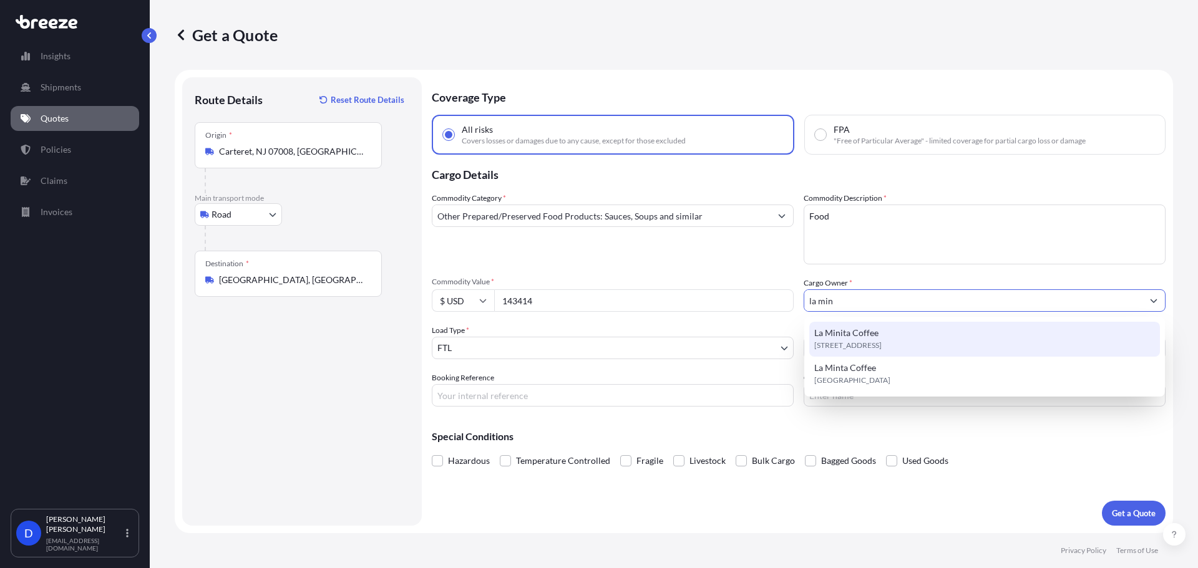
click at [895, 334] on div "La Minita Coffee [STREET_ADDRESS]" at bounding box center [984, 339] width 351 height 35
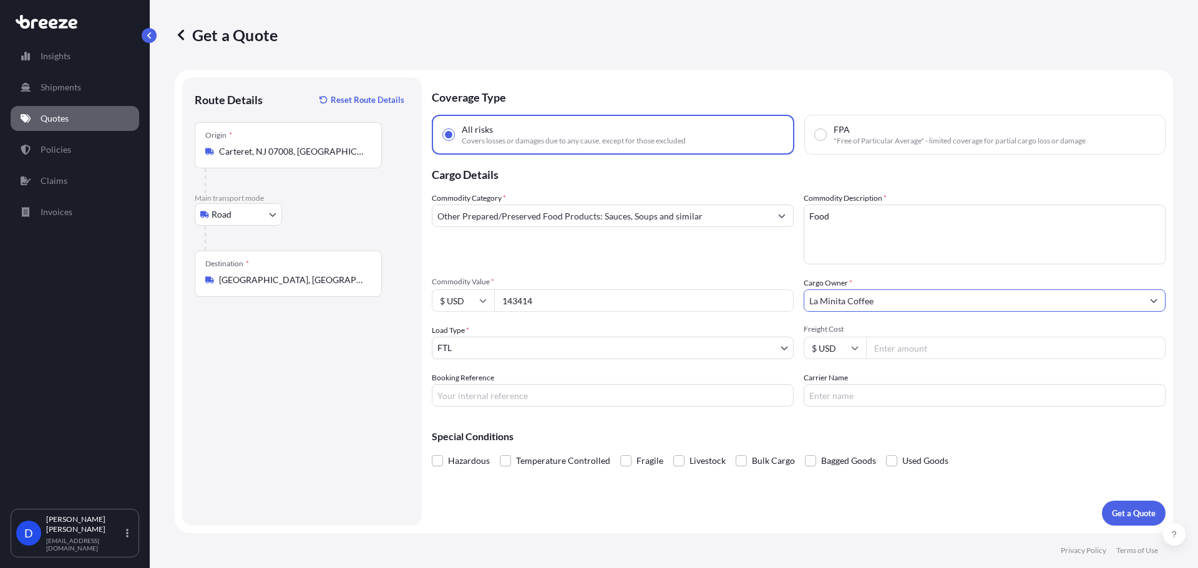
type input "La Minita Coffee"
click at [1035, 453] on div "Hazardous Temperature Controlled Fragile Livestock Bulk Cargo Bagged Goods Used…" at bounding box center [799, 461] width 734 height 19
click at [918, 390] on div "Coverage Type All risks Covers losses or damages due to any cause, except for t…" at bounding box center [799, 301] width 734 height 449
click at [924, 350] on input "Freight Cost" at bounding box center [1015, 348] width 299 height 22
type input "1250"
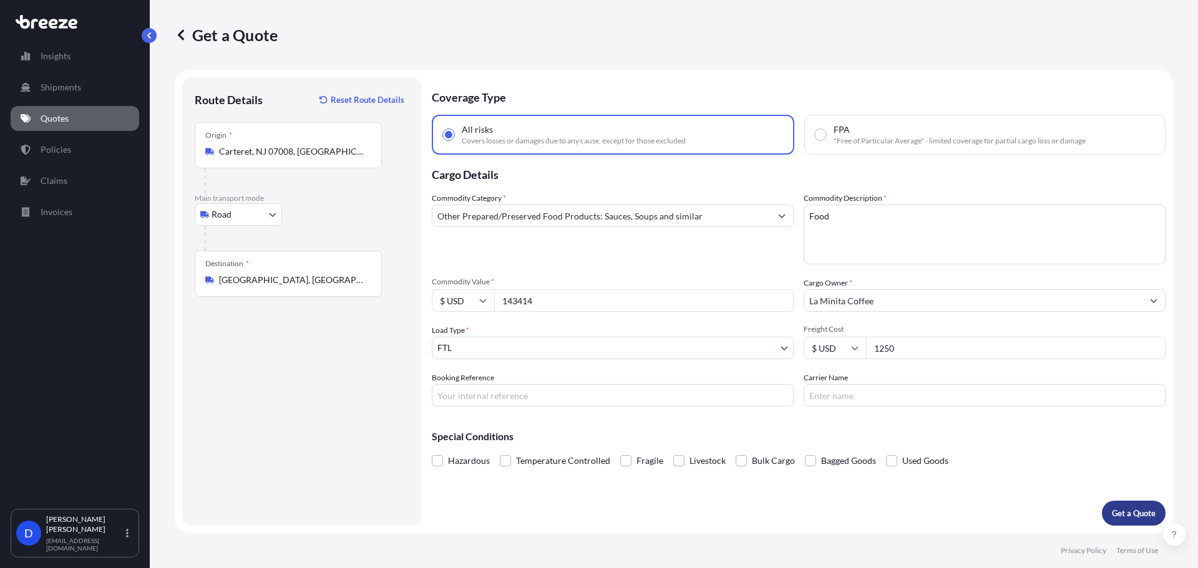
click at [1115, 516] on p "Get a Quote" at bounding box center [1134, 513] width 44 height 12
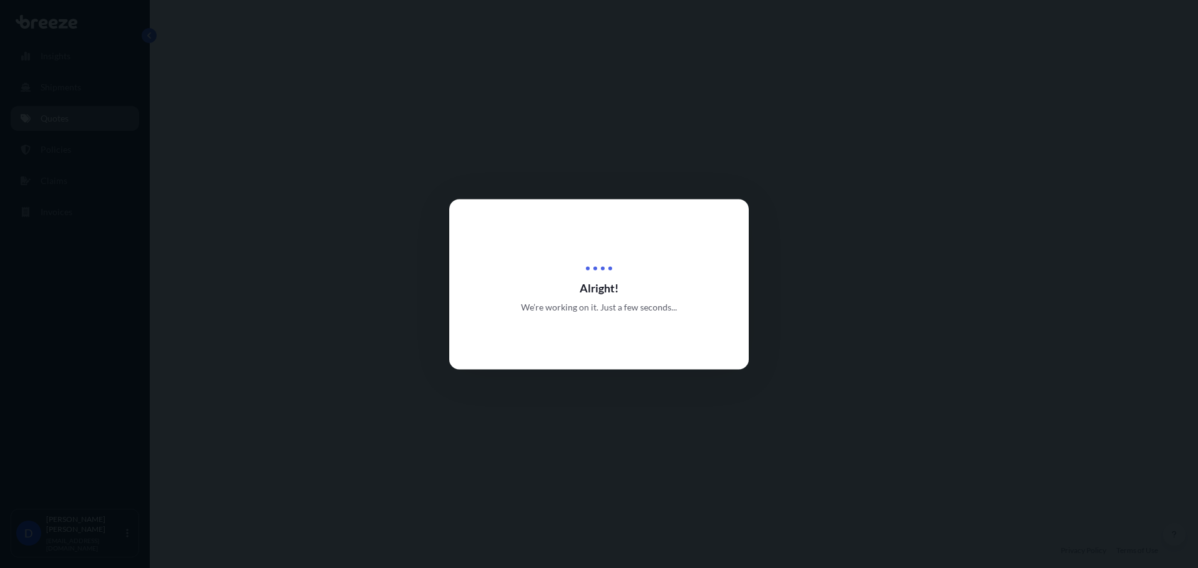
select select "Road"
select select "2"
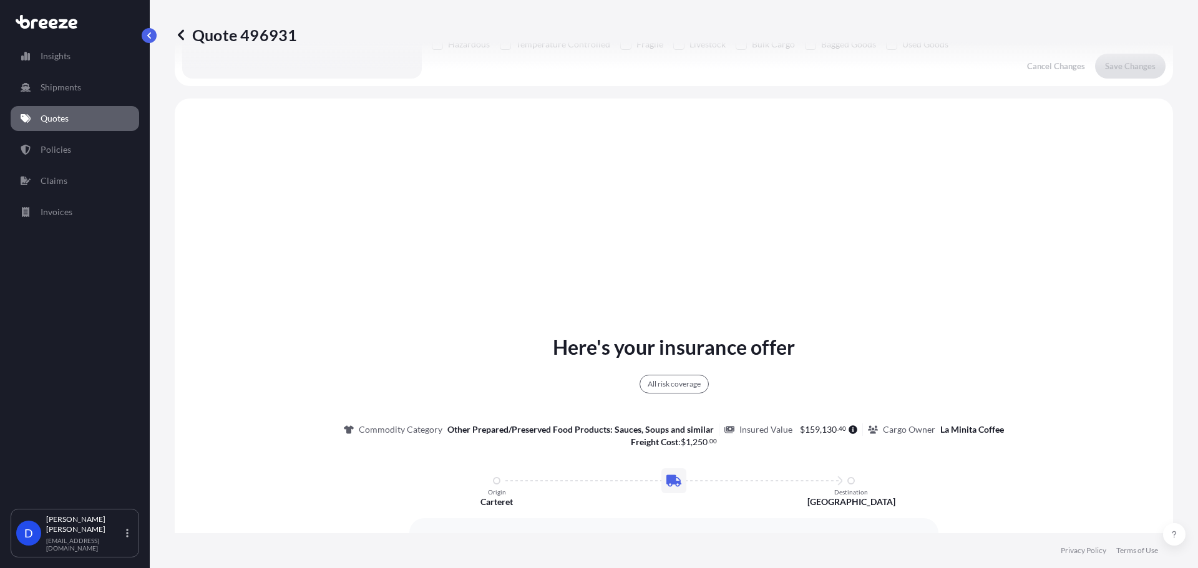
scroll to position [453, 0]
